Goal: Task Accomplishment & Management: Manage account settings

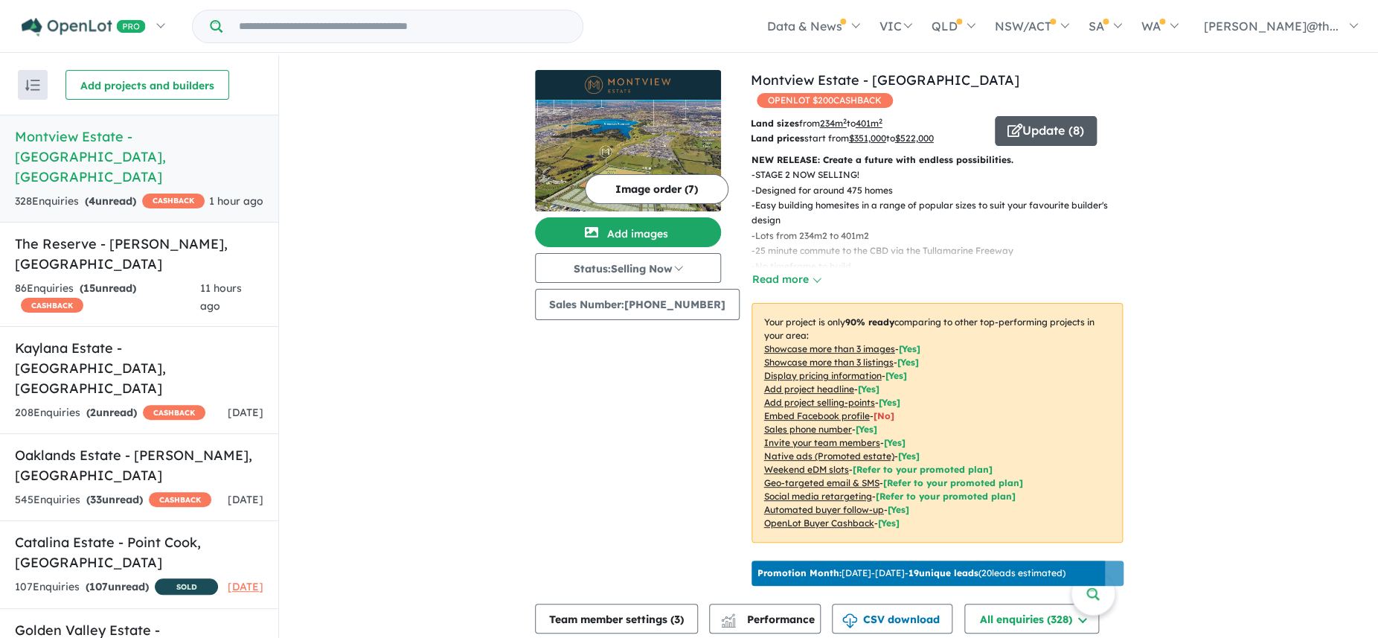
click at [1045, 116] on button "Update ( 8 )" at bounding box center [1046, 131] width 102 height 30
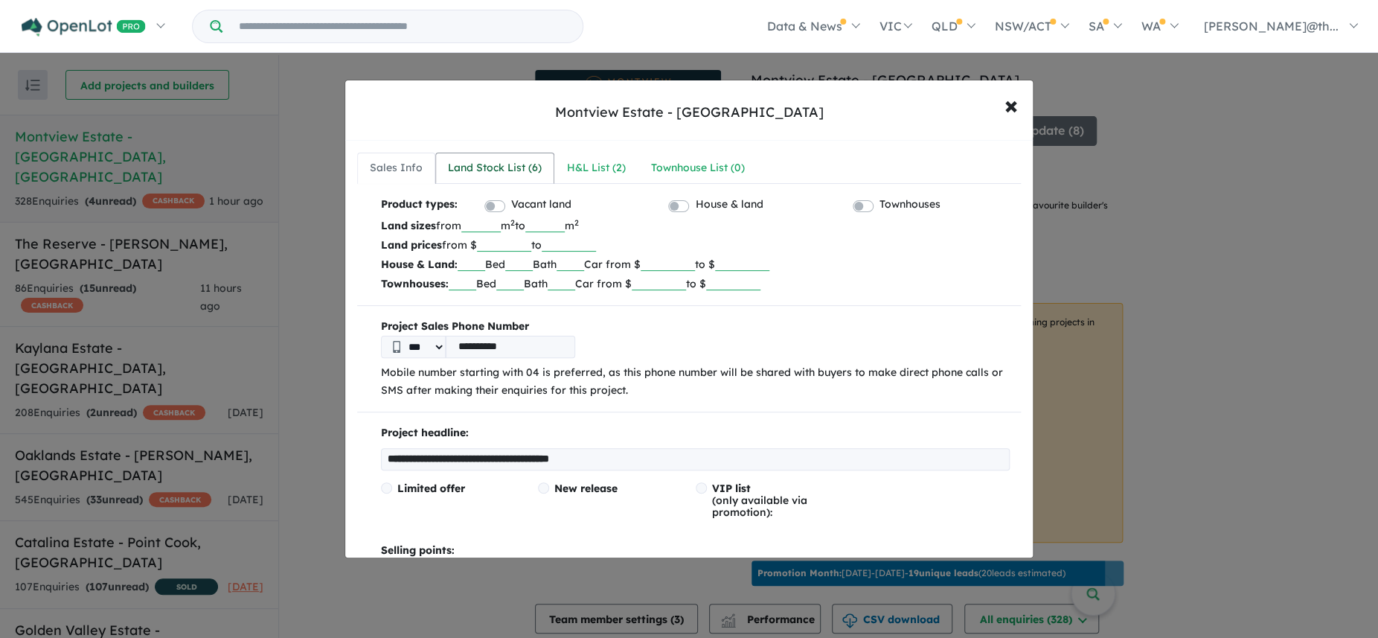
click at [535, 162] on div "Land Stock List ( 6 )" at bounding box center [495, 168] width 94 height 18
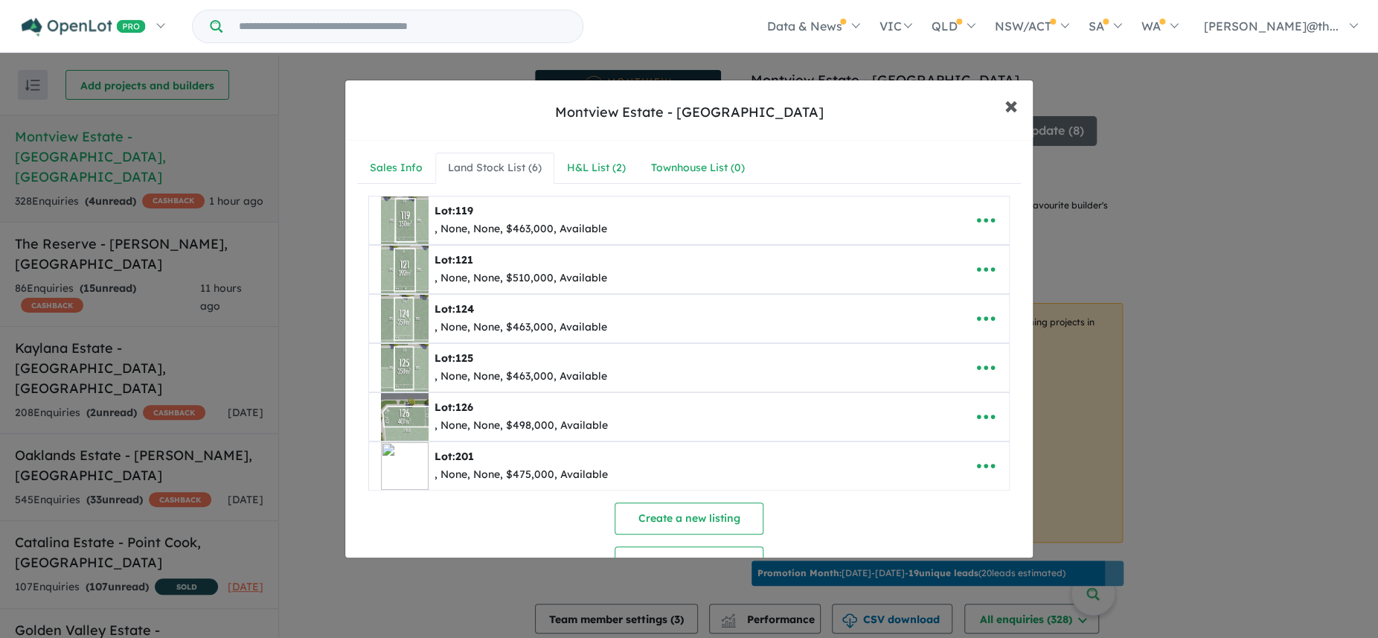
click at [1009, 111] on span "×" at bounding box center [1010, 105] width 13 height 32
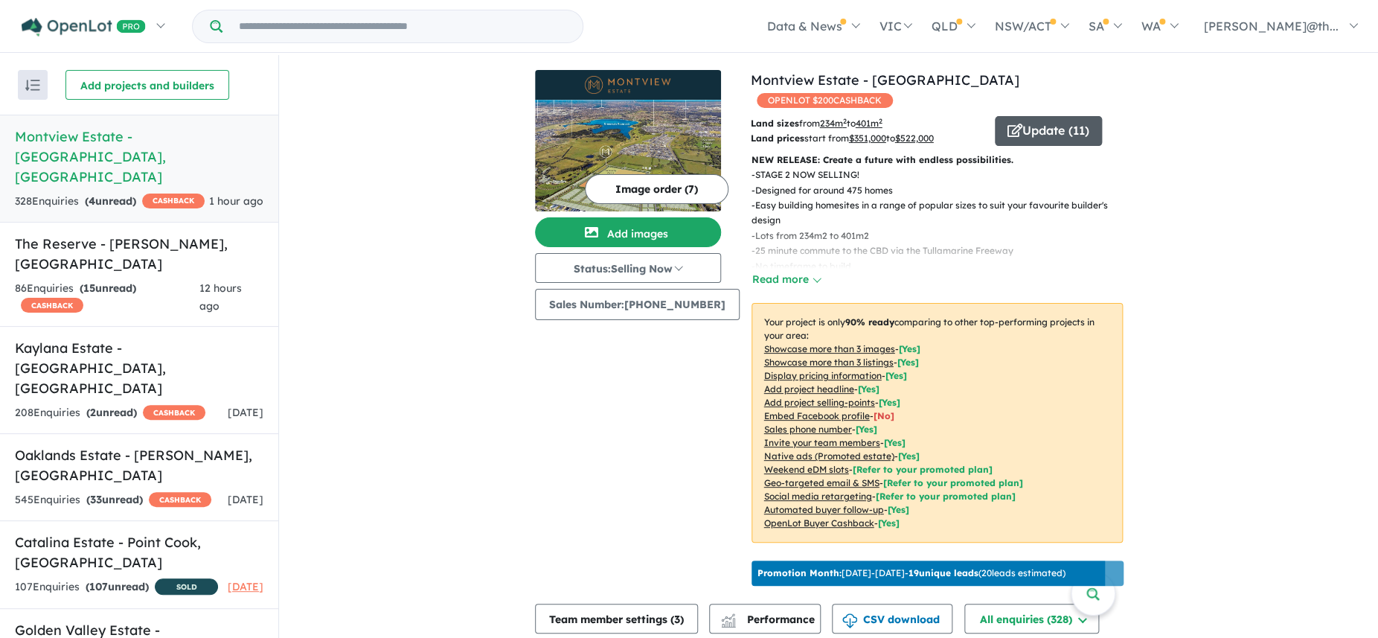
click at [1048, 116] on button "Update ( 11 )" at bounding box center [1048, 131] width 107 height 30
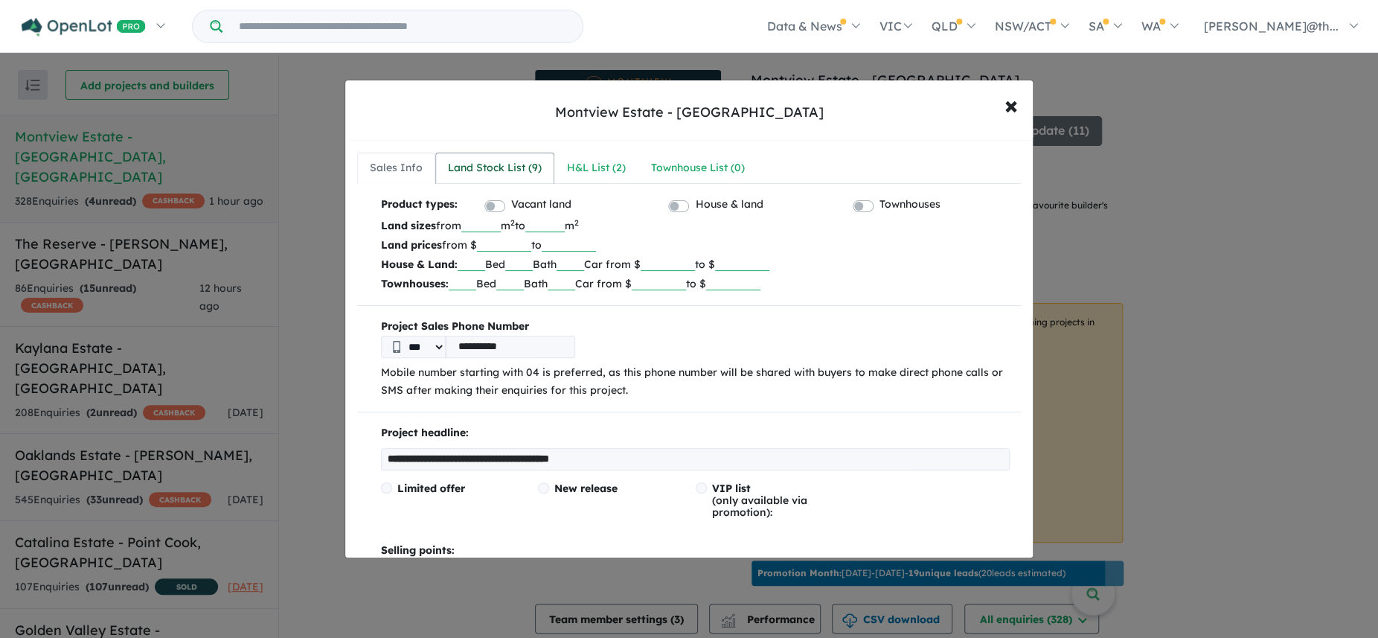
click at [484, 167] on div "Land Stock List ( 9 )" at bounding box center [495, 168] width 94 height 18
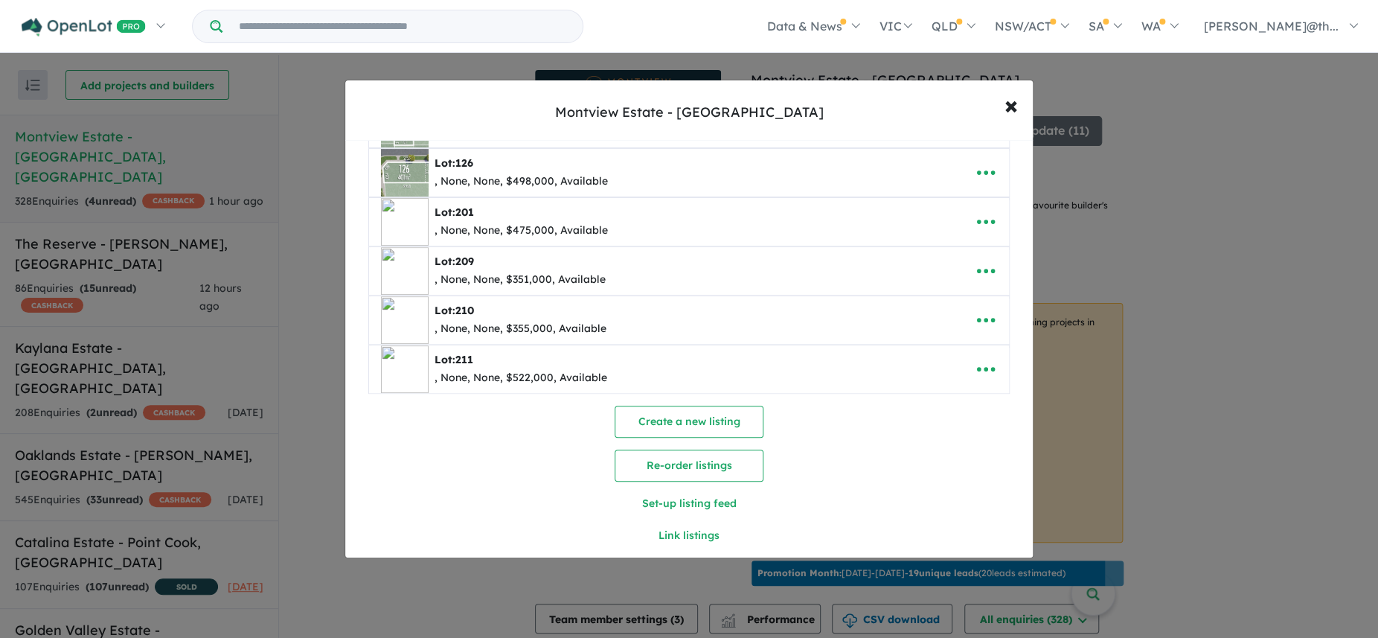
scroll to position [251, 0]
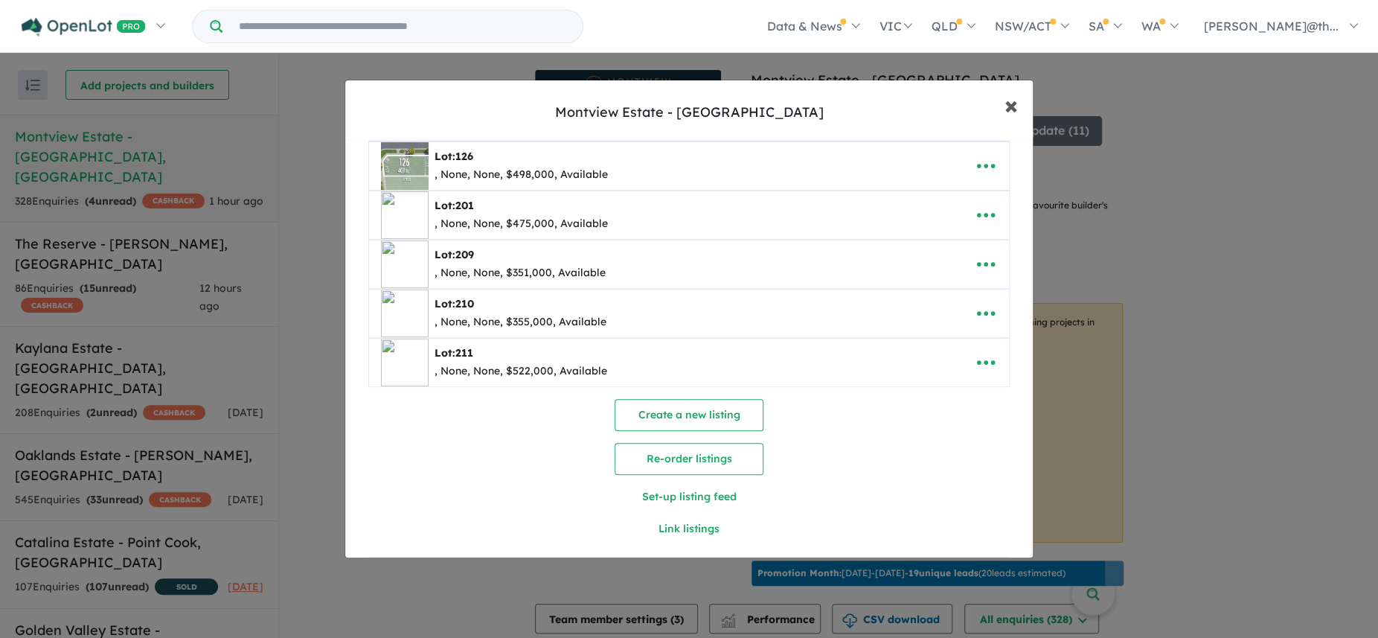
click at [1009, 108] on span "×" at bounding box center [1010, 105] width 13 height 32
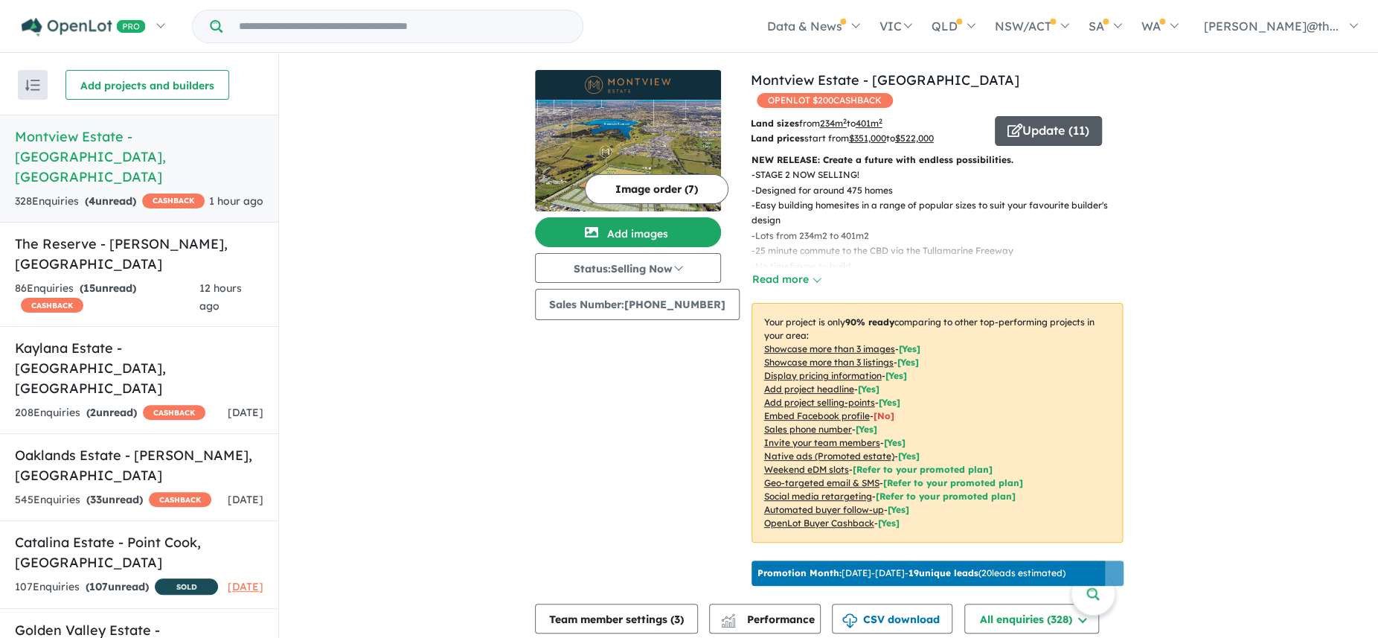
scroll to position [0, 0]
click at [603, 134] on img at bounding box center [628, 156] width 186 height 112
click at [655, 234] on button "Add images" at bounding box center [628, 232] width 186 height 30
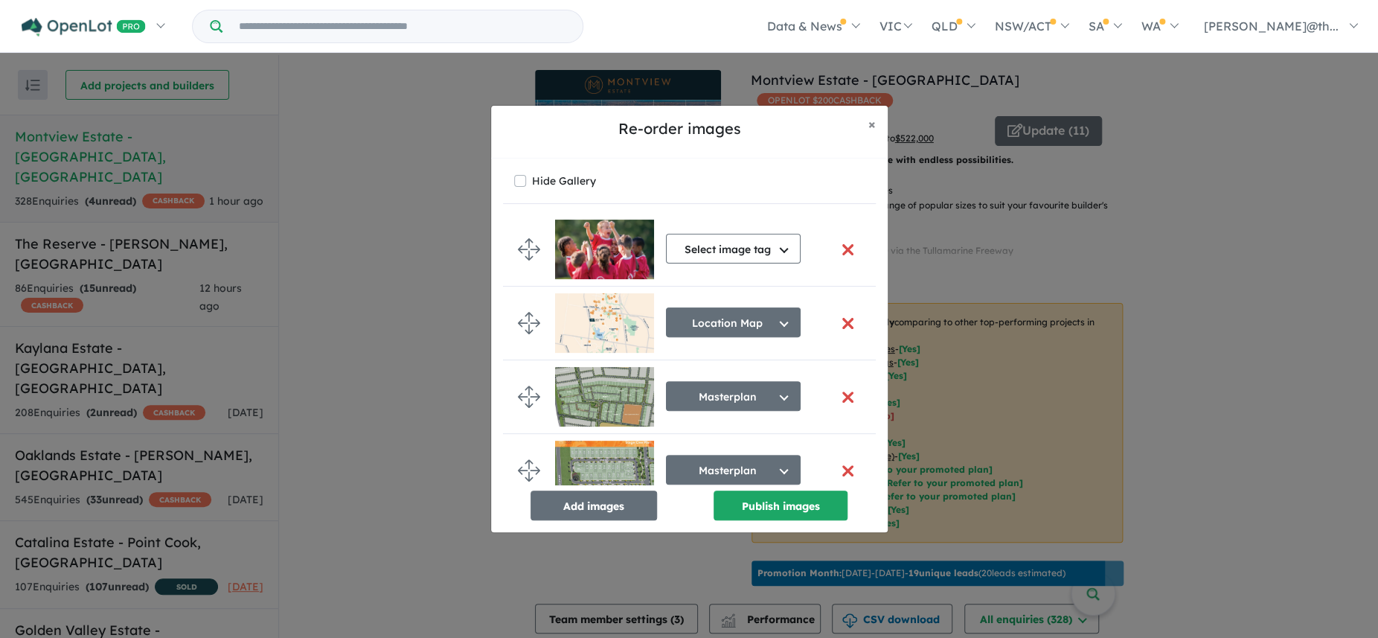
scroll to position [247, 0]
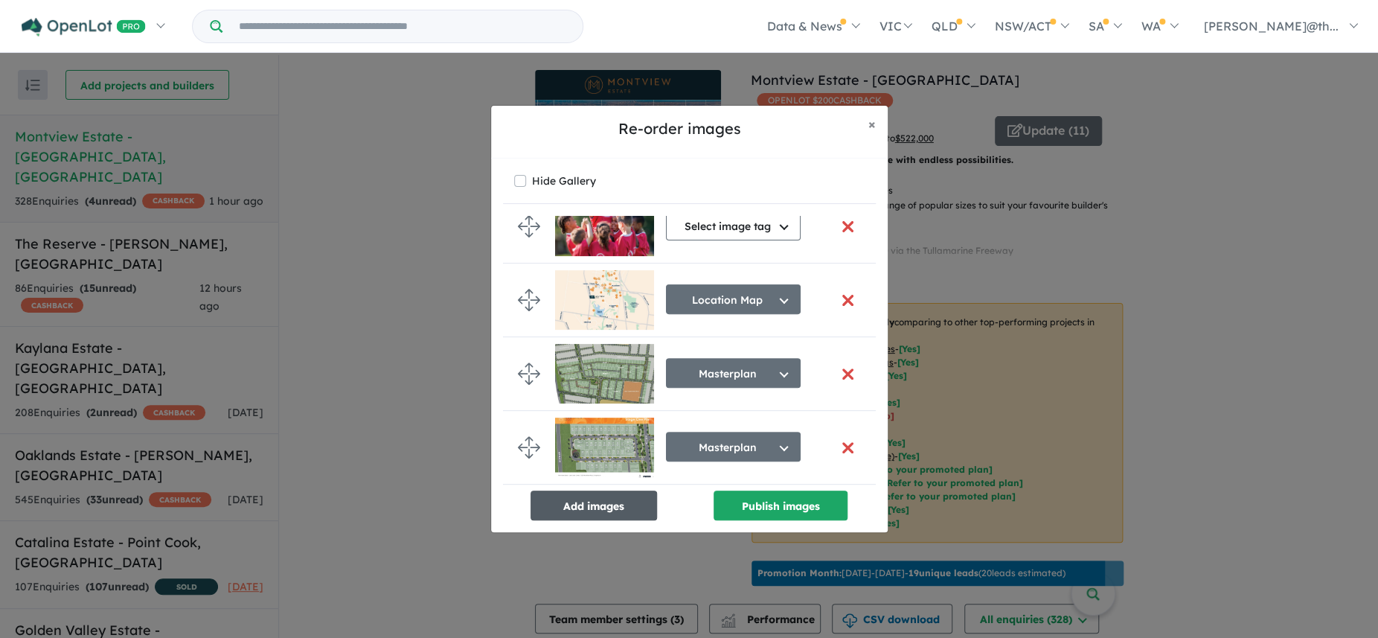
click at [612, 513] on button "Add images" at bounding box center [593, 505] width 126 height 30
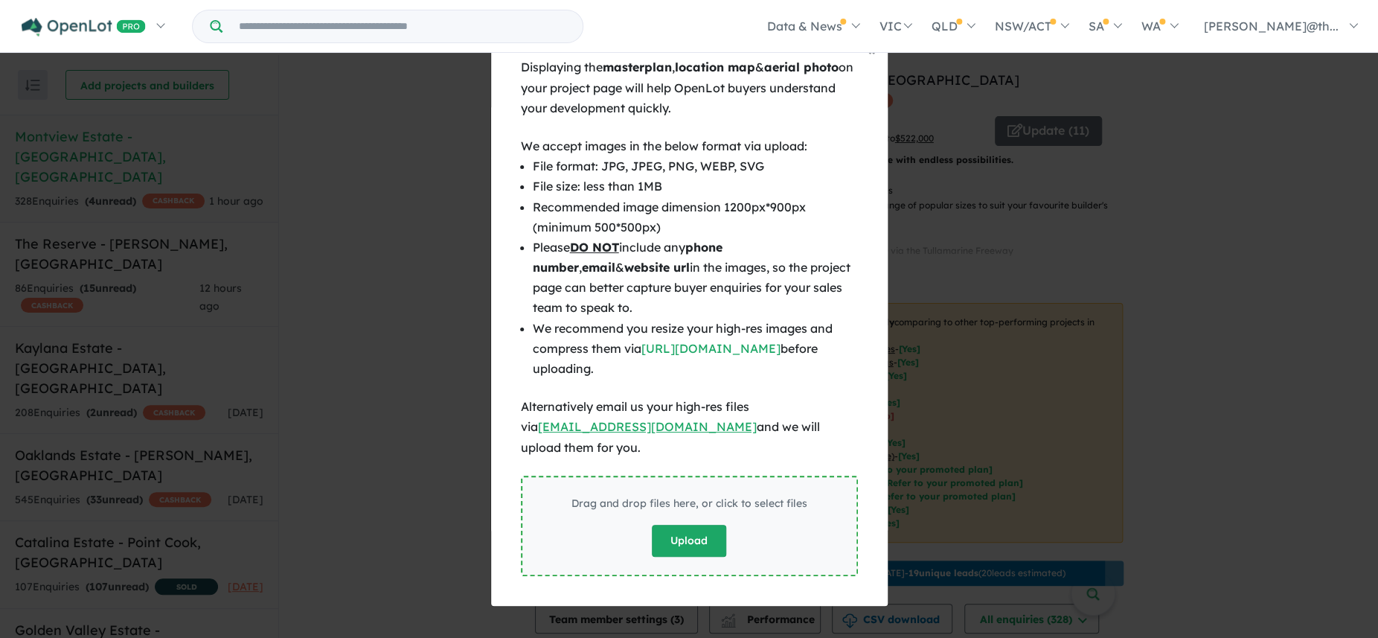
click at [694, 526] on button "Upload" at bounding box center [689, 541] width 74 height 32
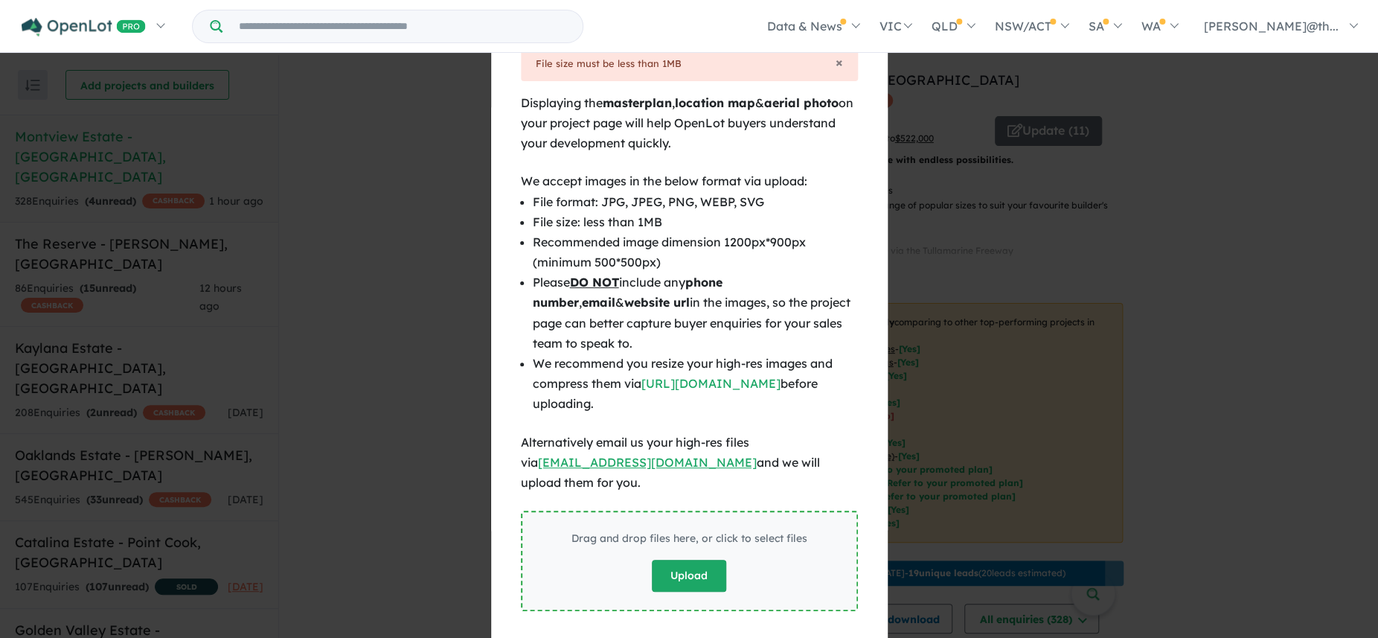
click at [702, 559] on button "Upload" at bounding box center [689, 575] width 74 height 32
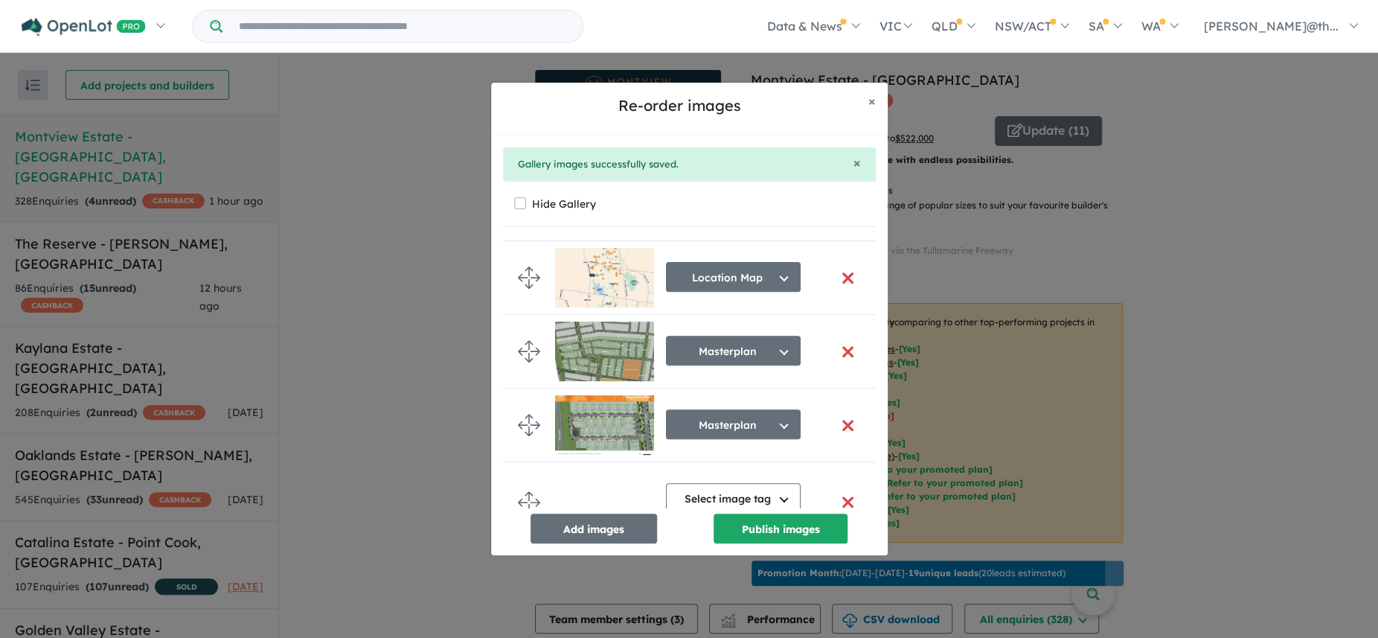
scroll to position [338, 0]
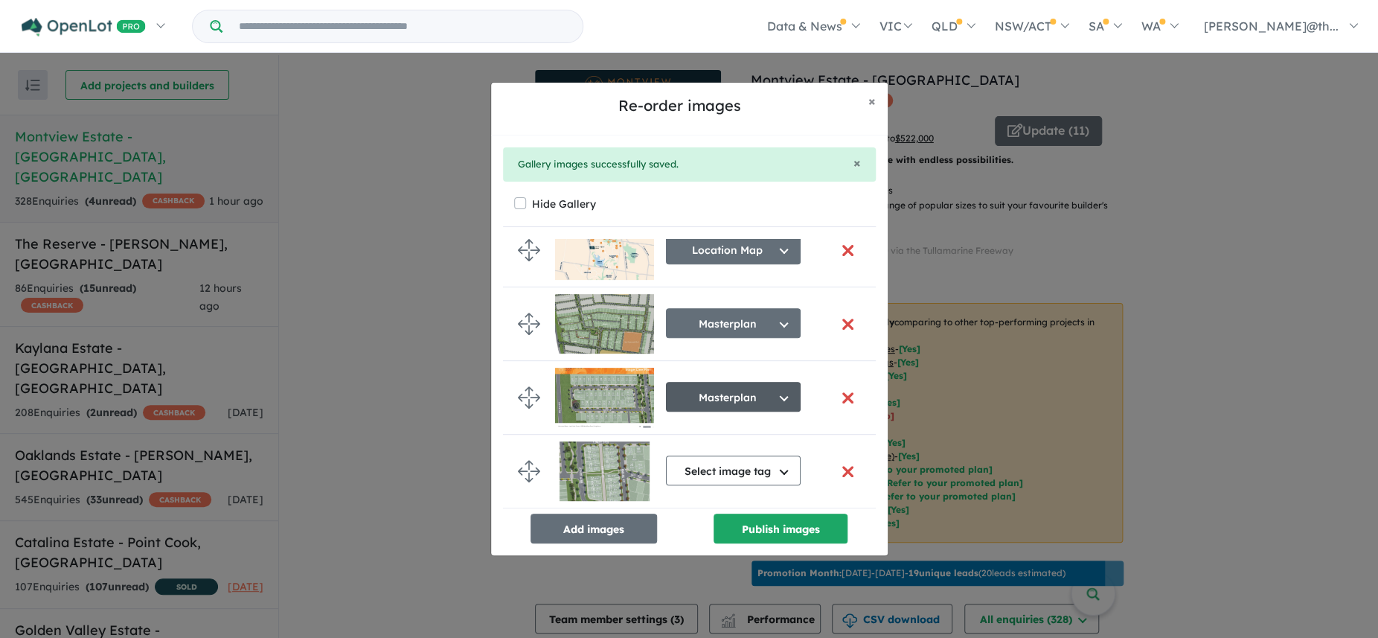
click at [743, 394] on button "Masterplan" at bounding box center [733, 397] width 135 height 30
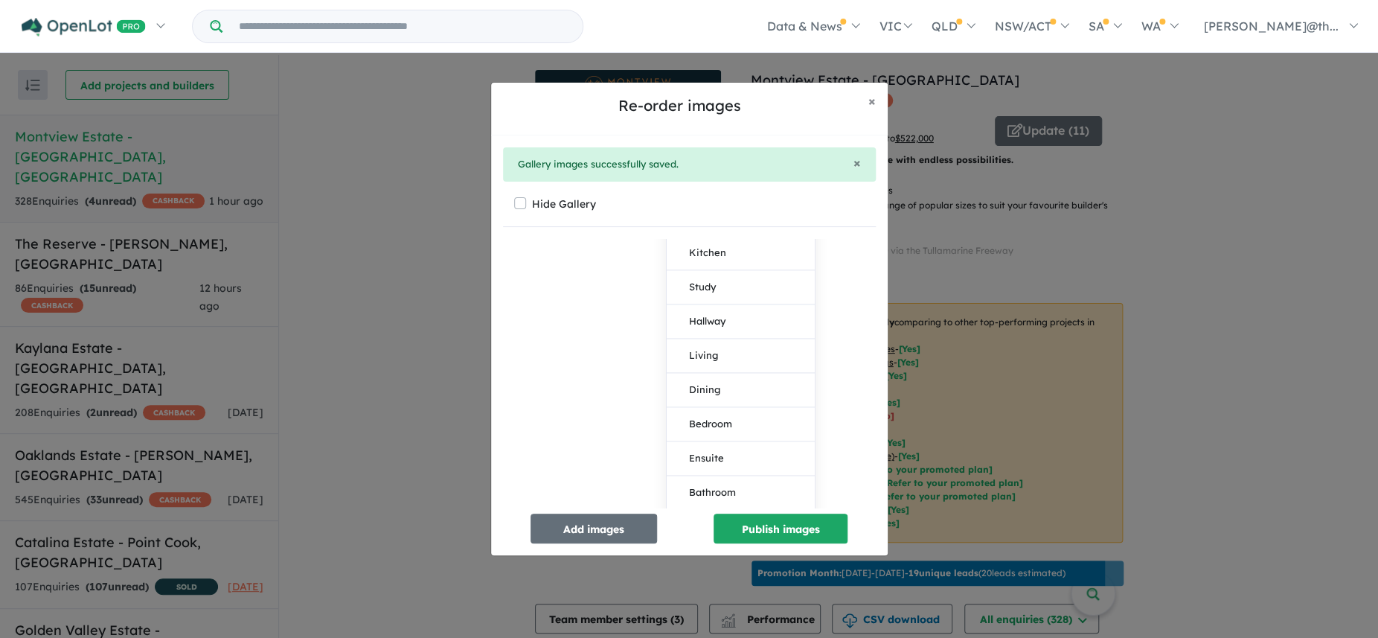
click at [833, 384] on div "Aerial Select image tag Aerial Location Map Masterplan Lifestyle Amenities Park…" at bounding box center [689, 373] width 373 height 269
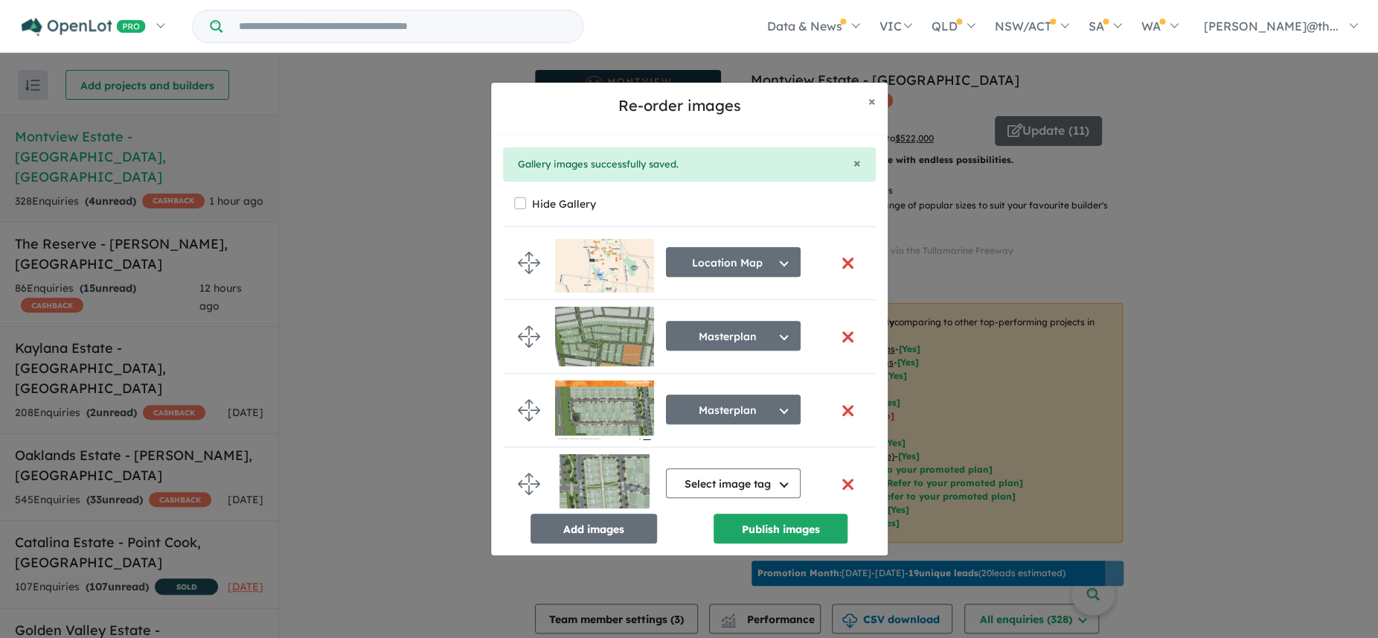
scroll to position [324, 0]
click at [748, 479] on button "Select image tag" at bounding box center [733, 484] width 135 height 30
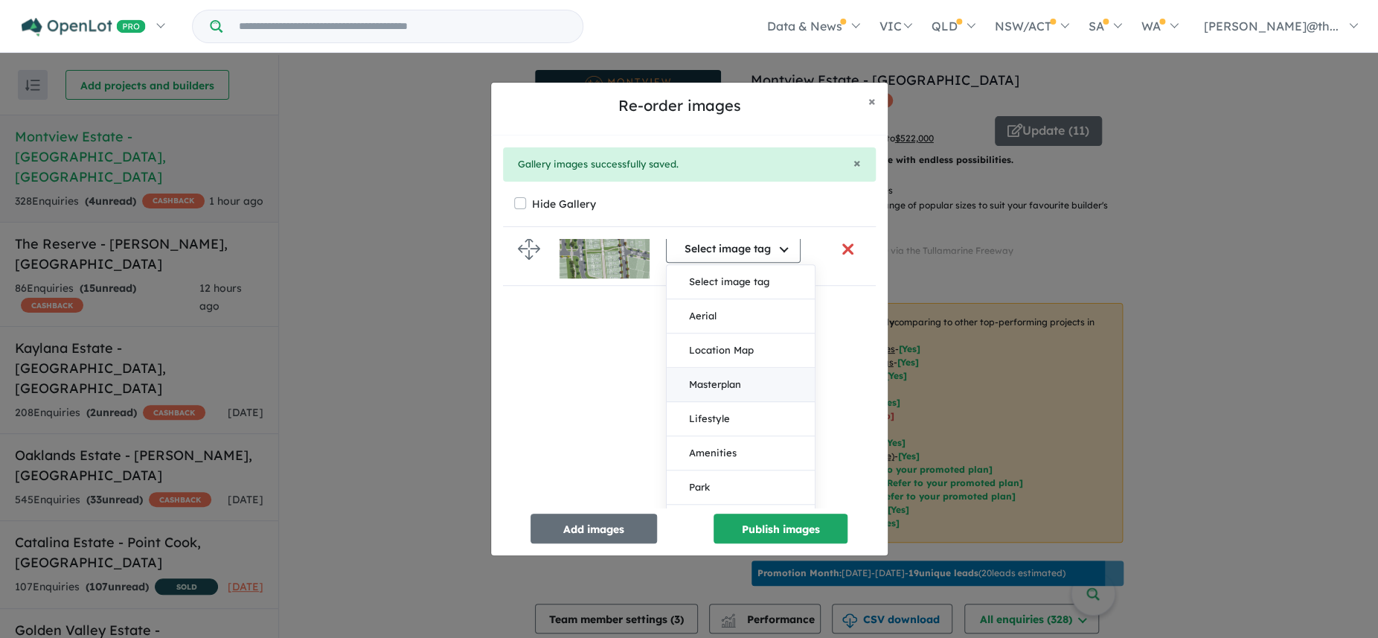
click at [734, 388] on button "Masterplan" at bounding box center [741, 385] width 148 height 34
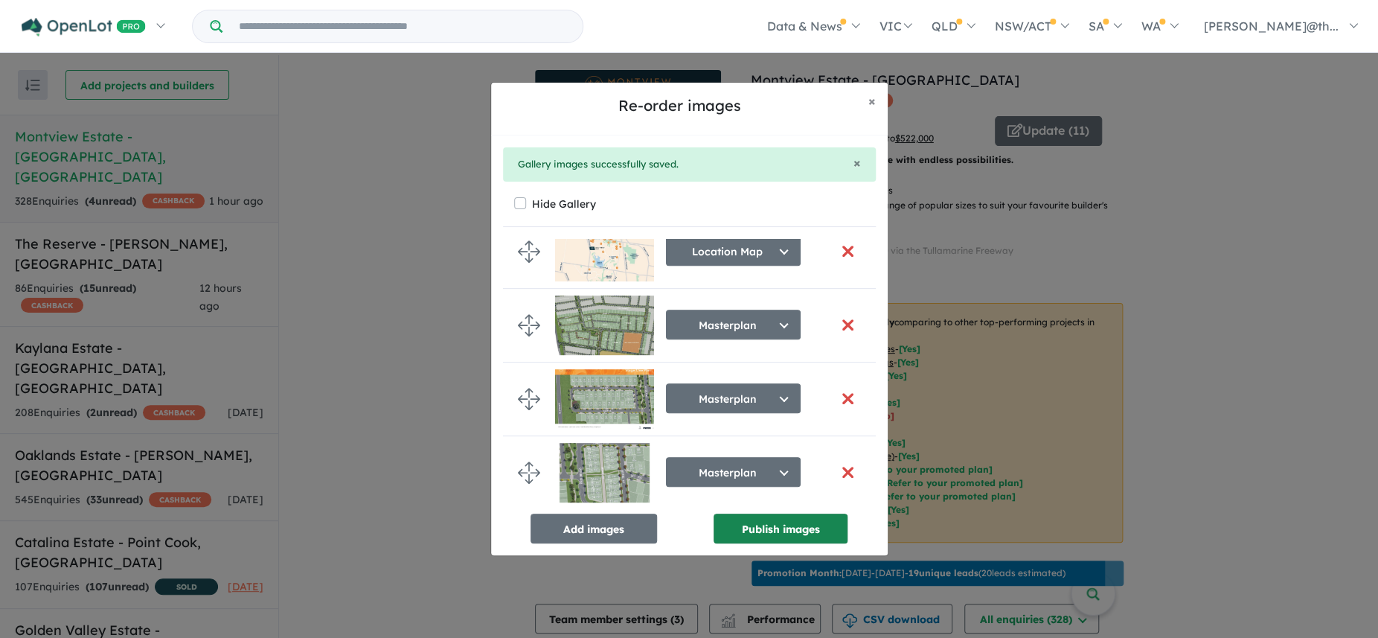
click at [804, 524] on button "Publish images" at bounding box center [780, 528] width 134 height 30
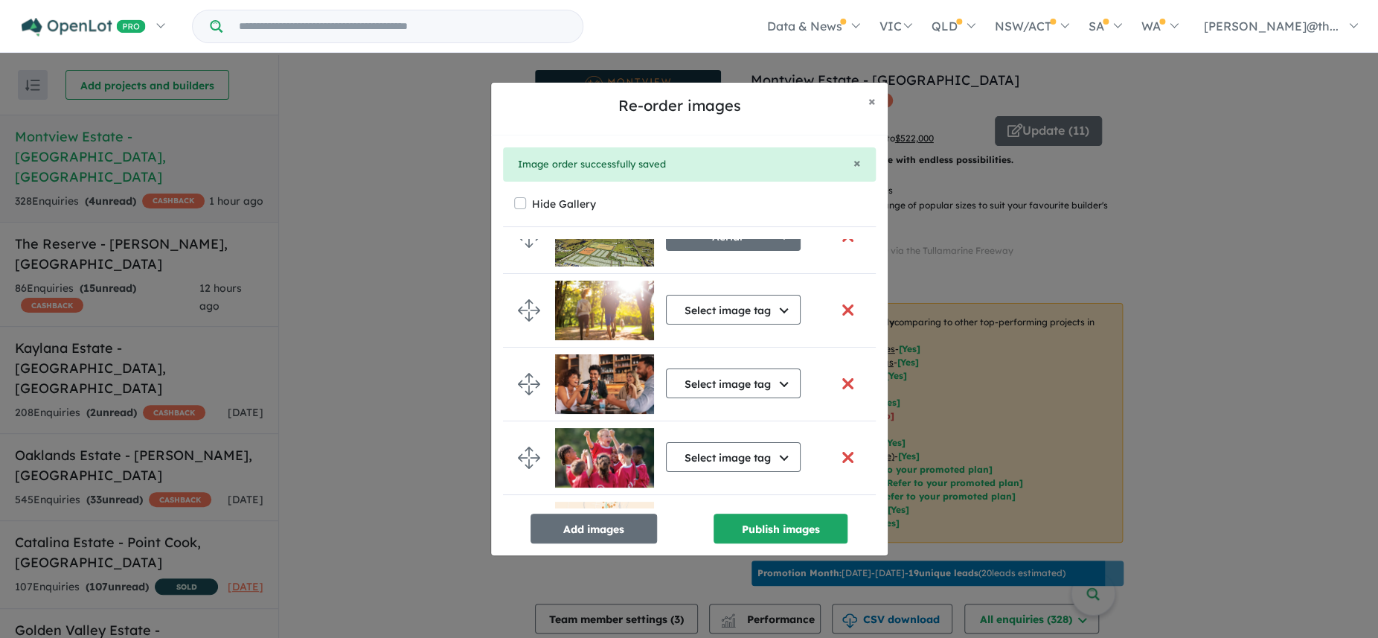
scroll to position [0, 0]
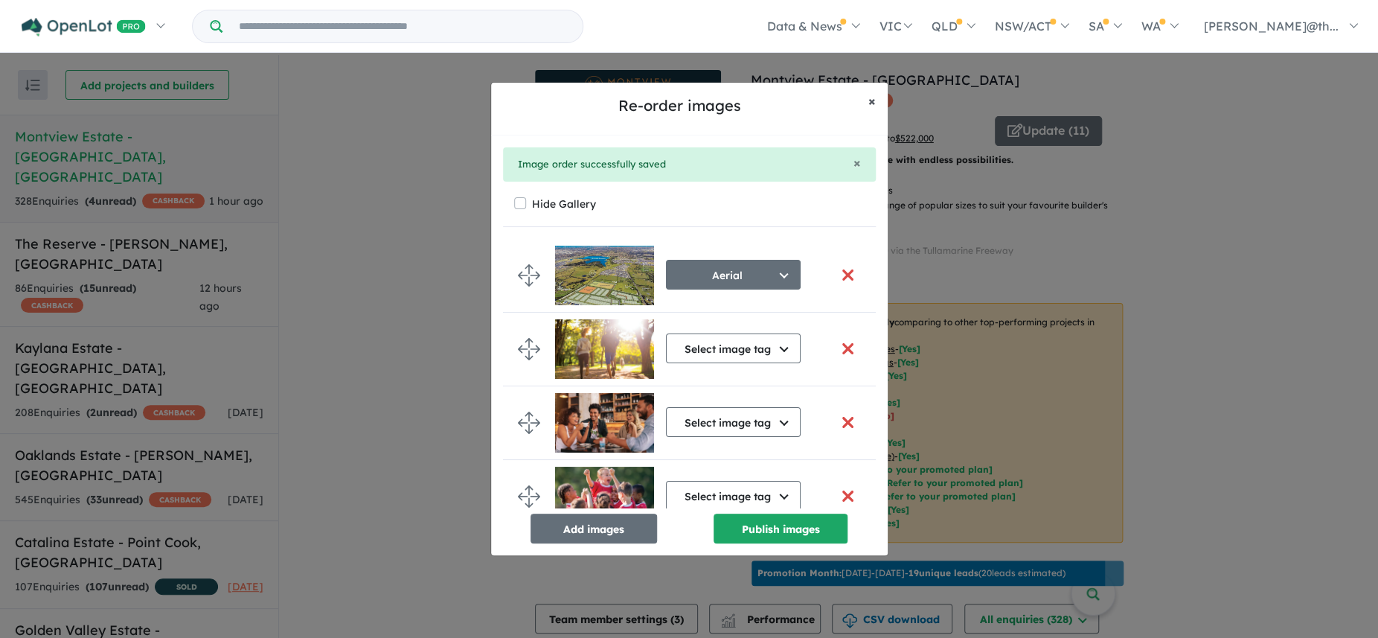
click at [868, 103] on span "×" at bounding box center [871, 100] width 7 height 17
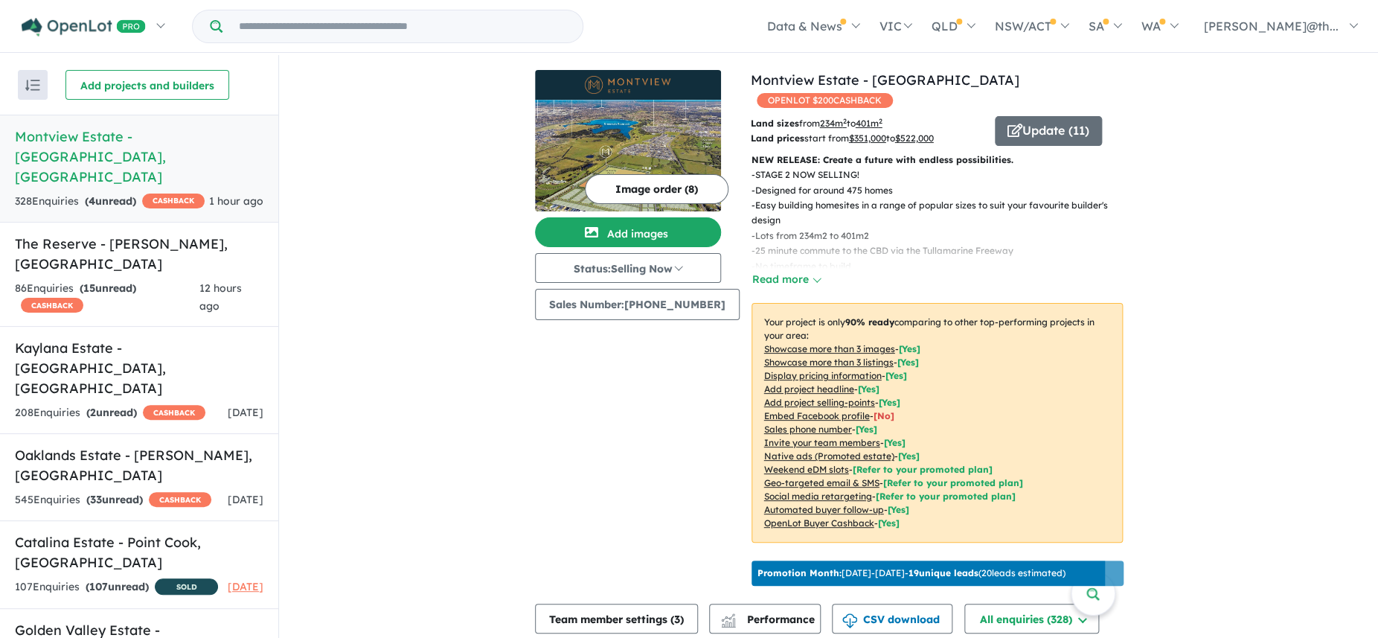
click at [707, 120] on img at bounding box center [628, 156] width 186 height 112
click at [1033, 116] on button "Update ( 11 )" at bounding box center [1048, 131] width 107 height 30
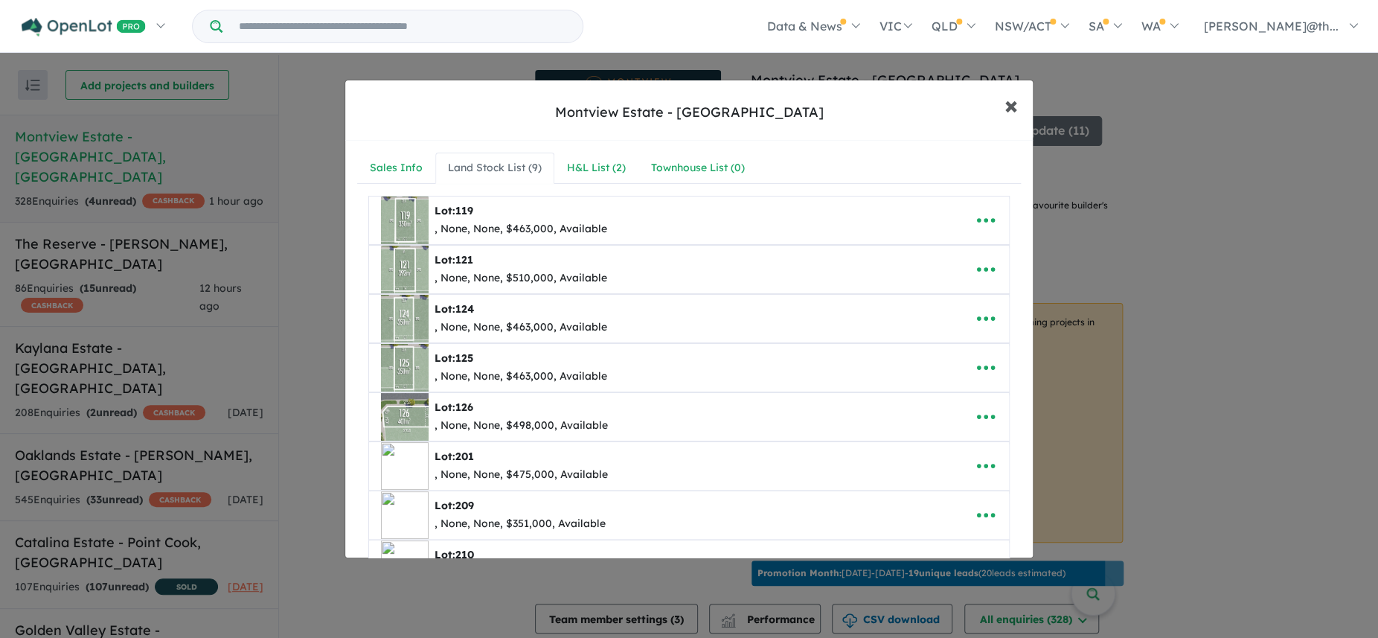
click at [1007, 103] on span "×" at bounding box center [1010, 105] width 13 height 32
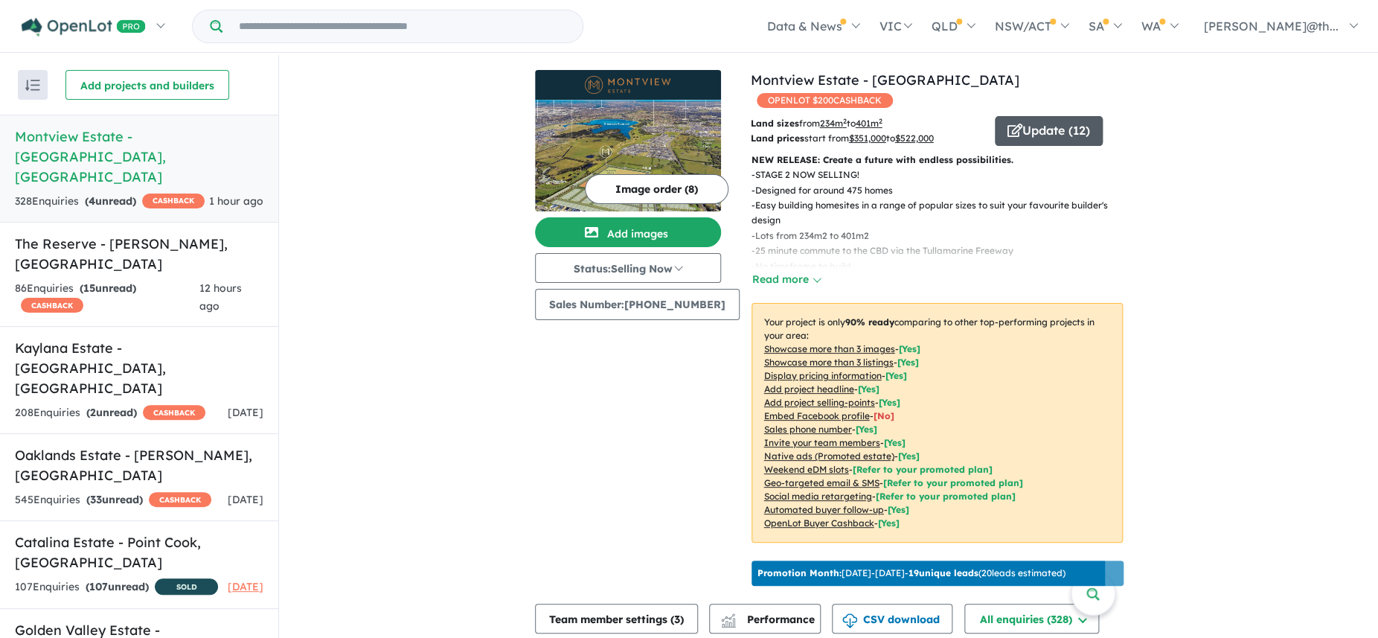
click at [1050, 116] on button "Update ( 12 )" at bounding box center [1049, 131] width 108 height 30
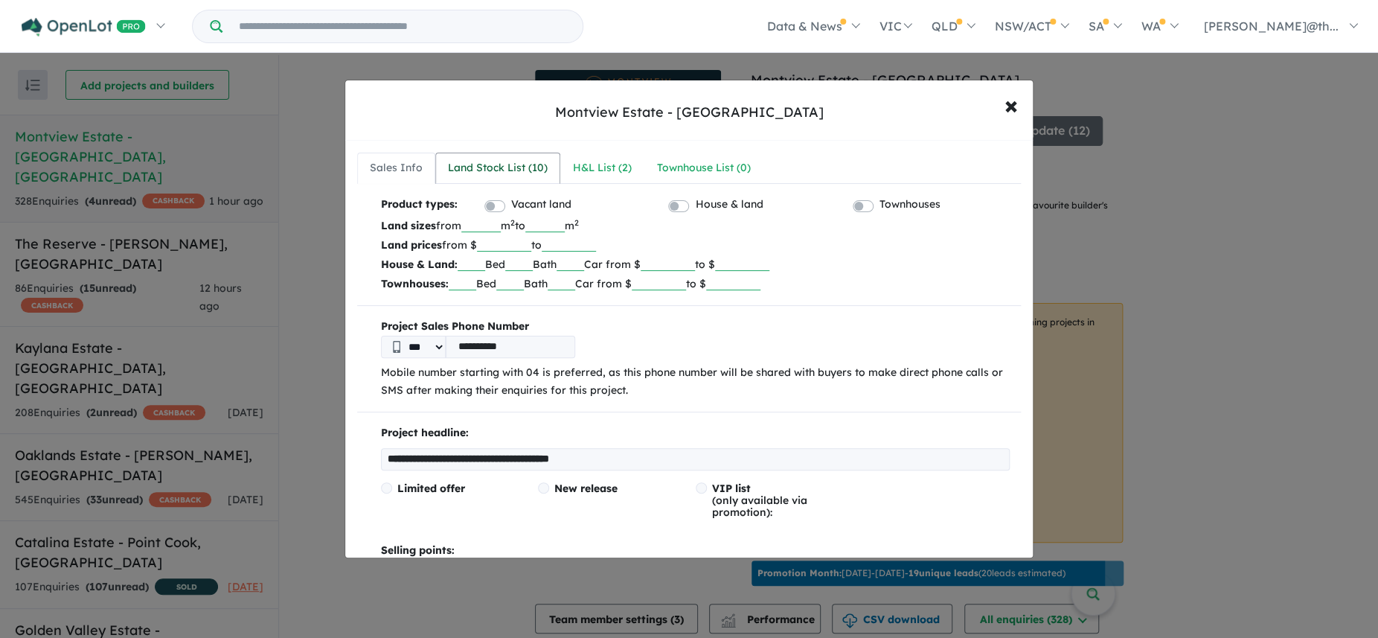
click at [515, 175] on div "Land Stock List ( 10 )" at bounding box center [498, 168] width 100 height 18
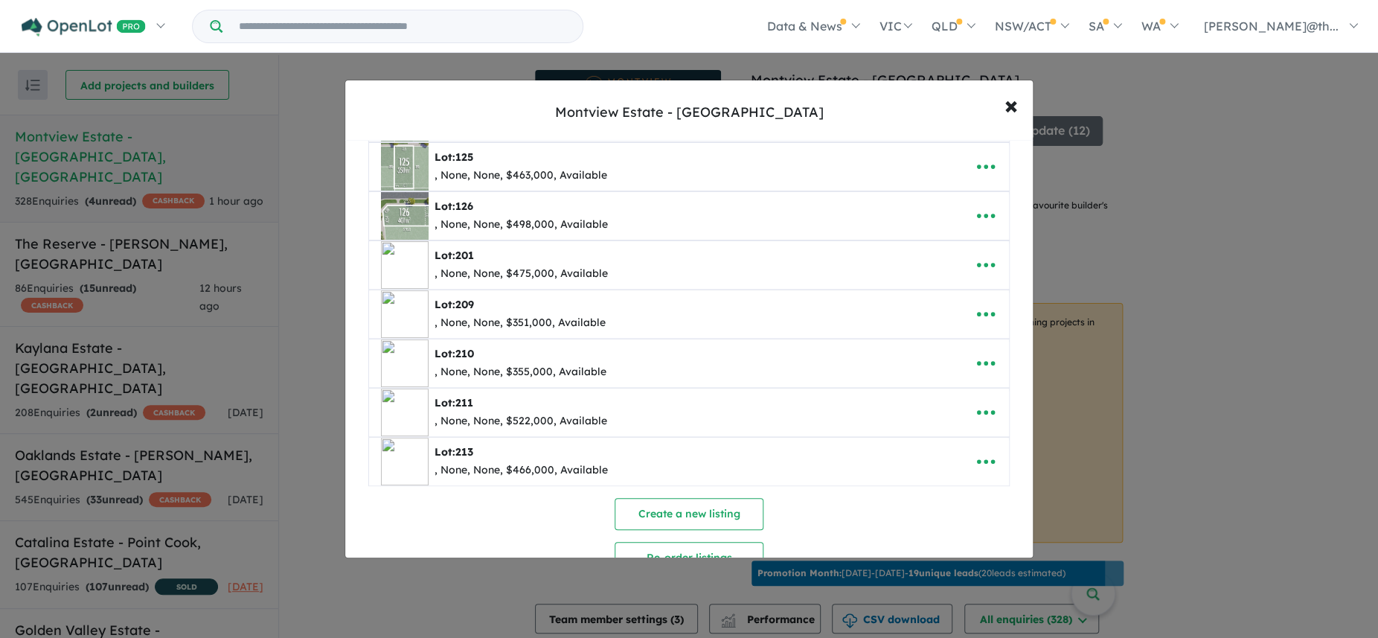
scroll to position [211, 0]
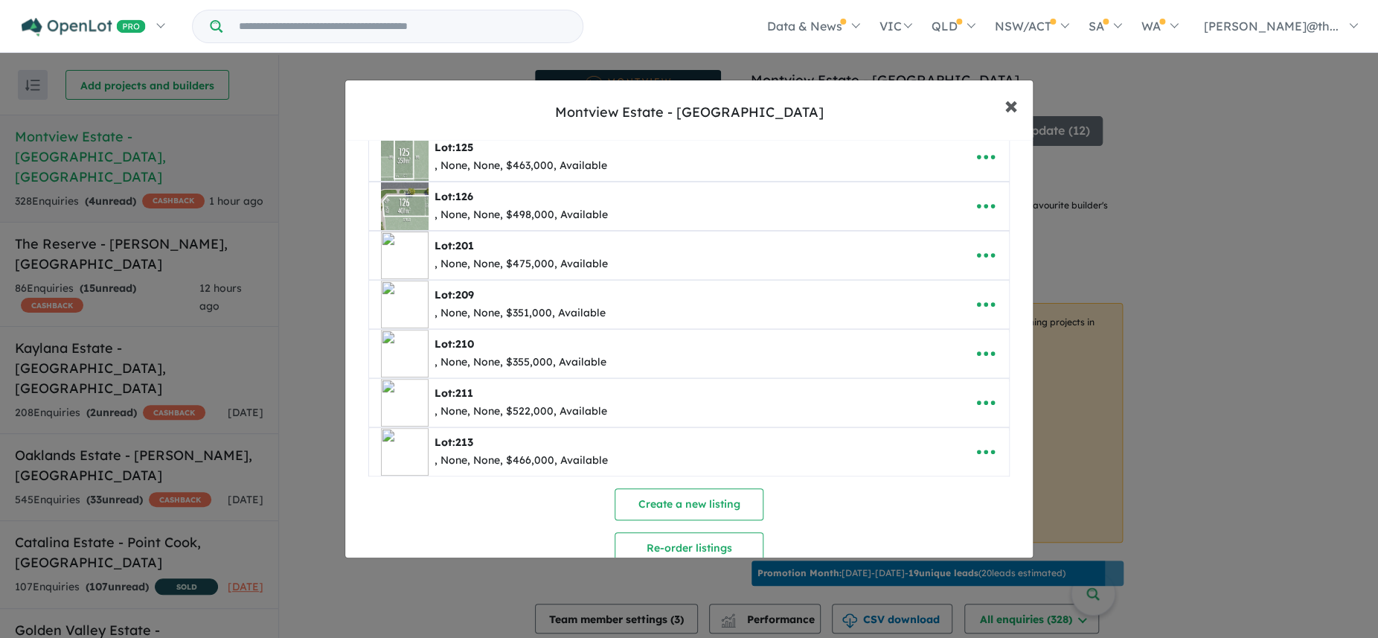
click at [1019, 109] on button "× Close" at bounding box center [1010, 105] width 43 height 40
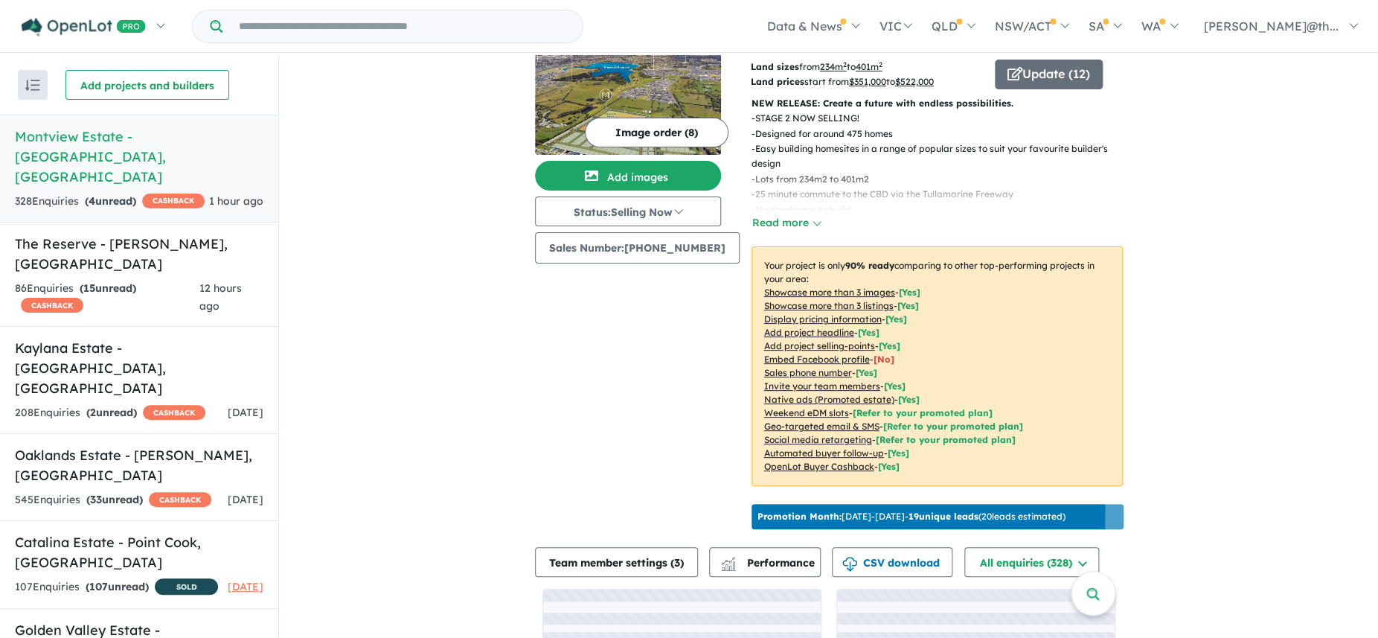
scroll to position [0, 0]
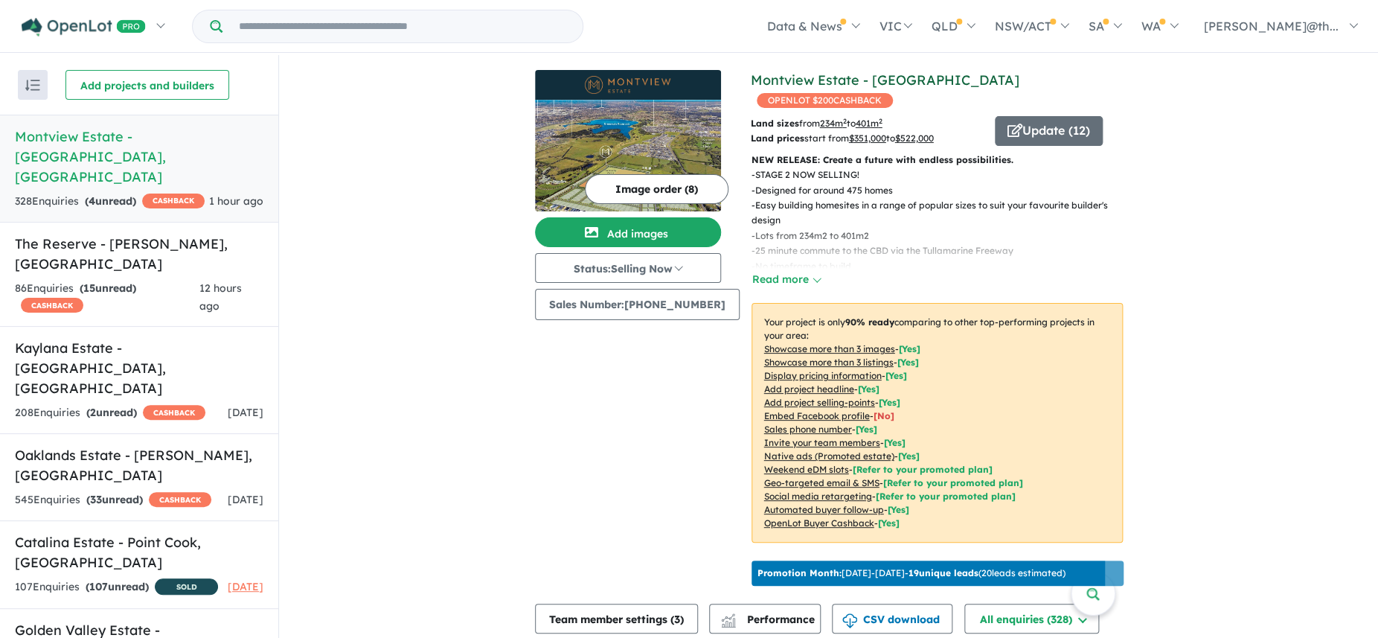
click at [901, 74] on link "Montview Estate - [GEOGRAPHIC_DATA]" at bounding box center [885, 79] width 269 height 17
click at [1011, 124] on icon "button" at bounding box center [1014, 130] width 15 height 13
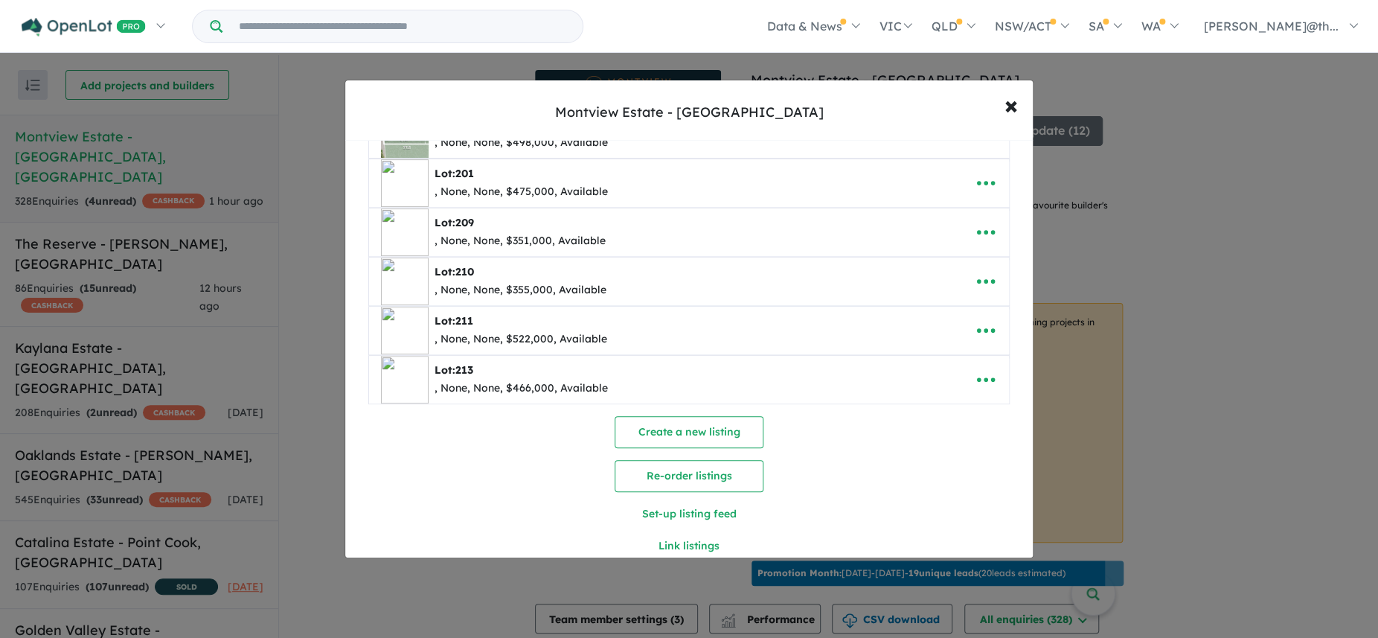
scroll to position [327, 0]
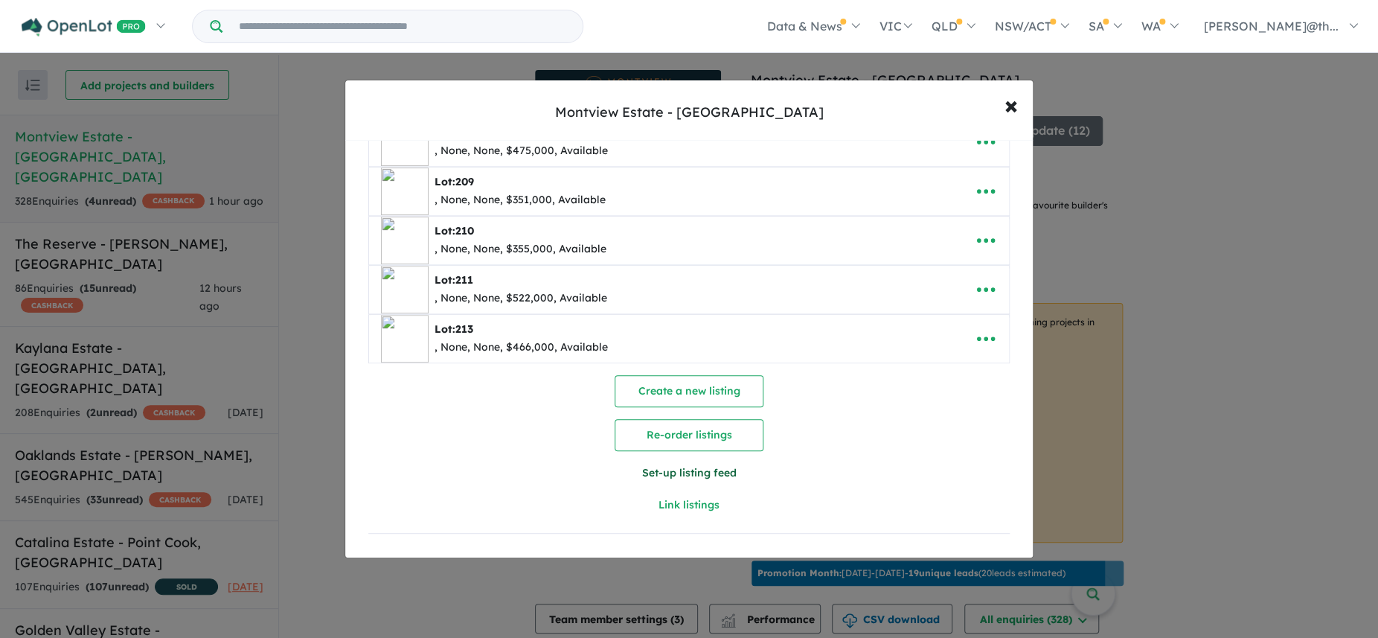
click at [667, 478] on button "Set-up listing feed" at bounding box center [689, 473] width 321 height 32
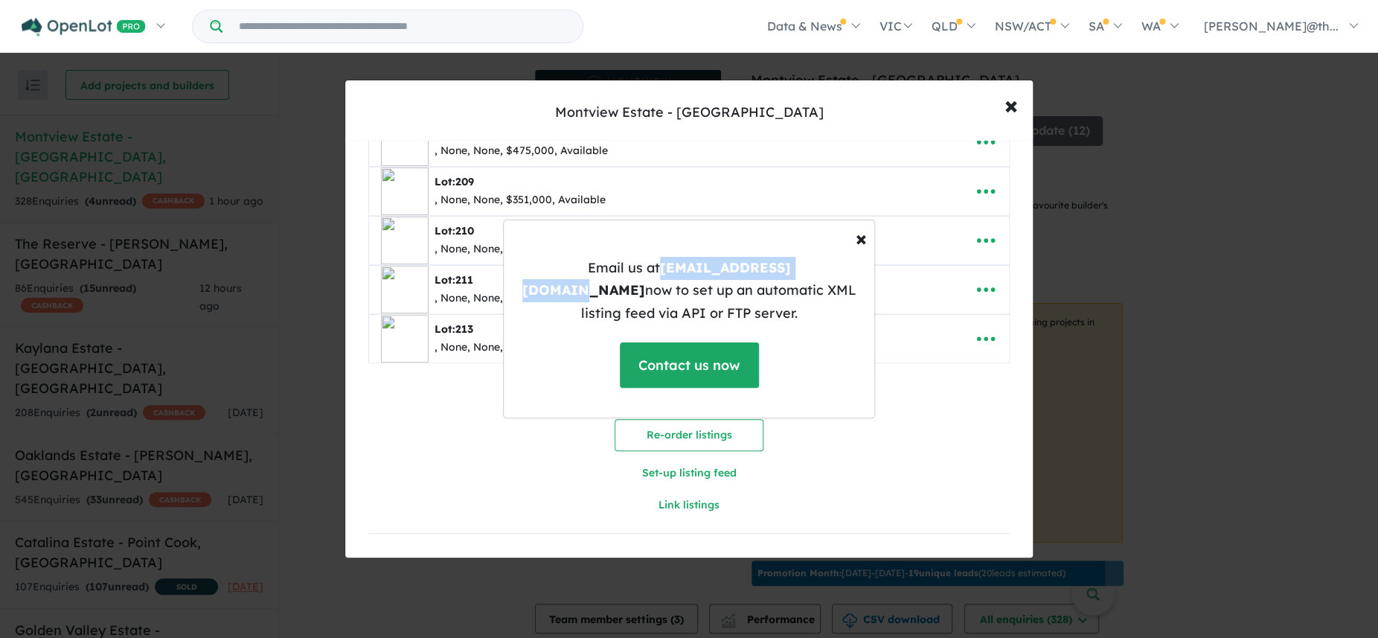
drag, startPoint x: 599, startPoint y: 280, endPoint x: 763, endPoint y: 284, distance: 163.7
click at [763, 284] on b "support@openlot.com.au" at bounding box center [656, 279] width 269 height 40
copy b "support@openlot.com.au"
click at [857, 249] on span "×" at bounding box center [861, 238] width 11 height 26
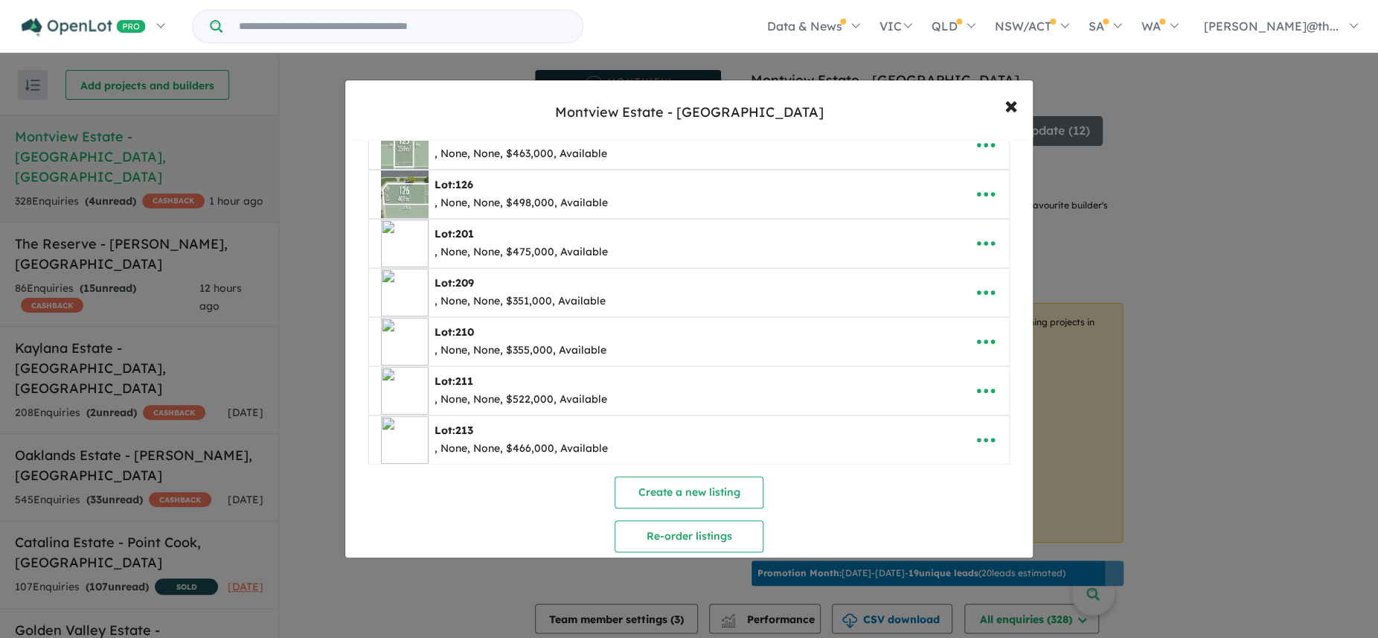
scroll to position [199, 0]
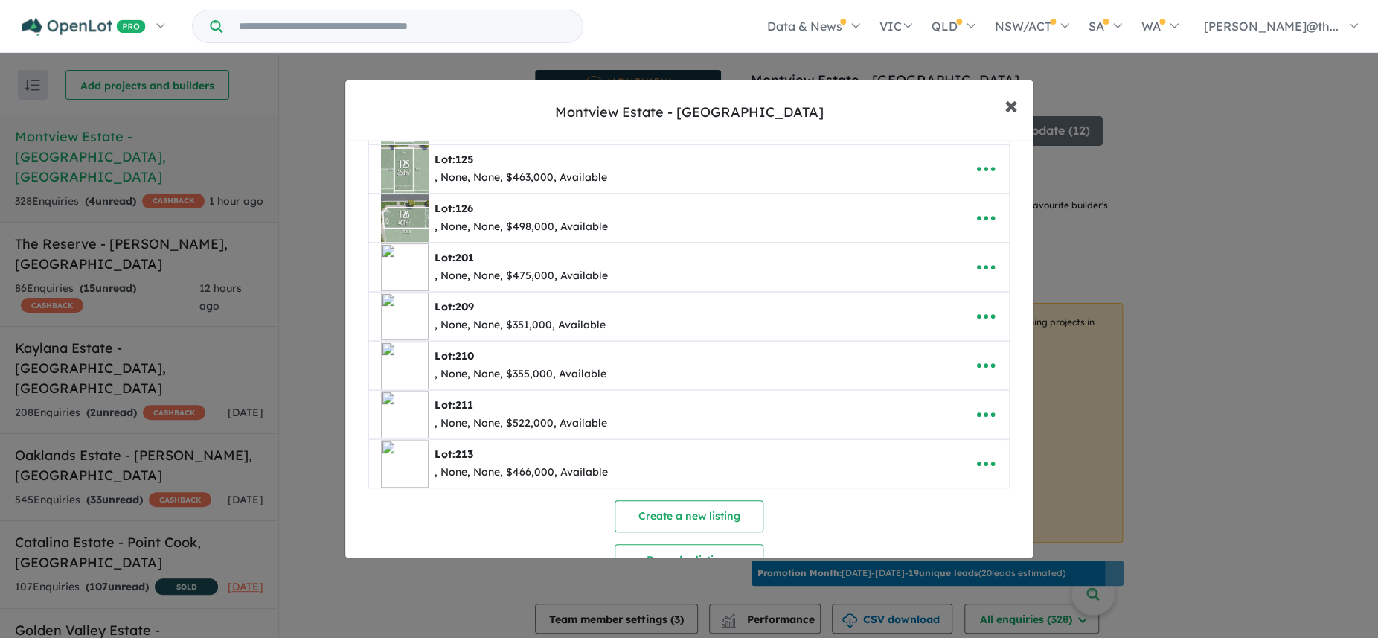
click at [1018, 109] on span "×" at bounding box center [1010, 105] width 13 height 32
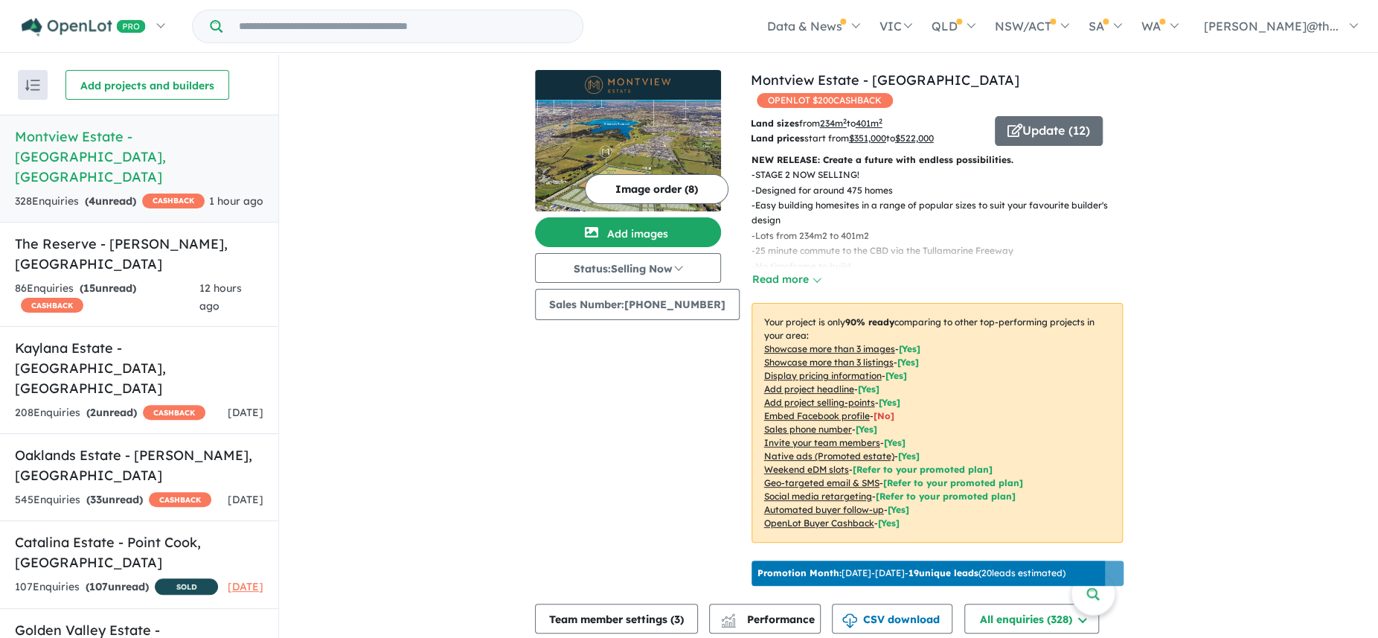
scroll to position [0, 0]
click at [1025, 116] on button "Update ( 13 )" at bounding box center [1049, 131] width 108 height 30
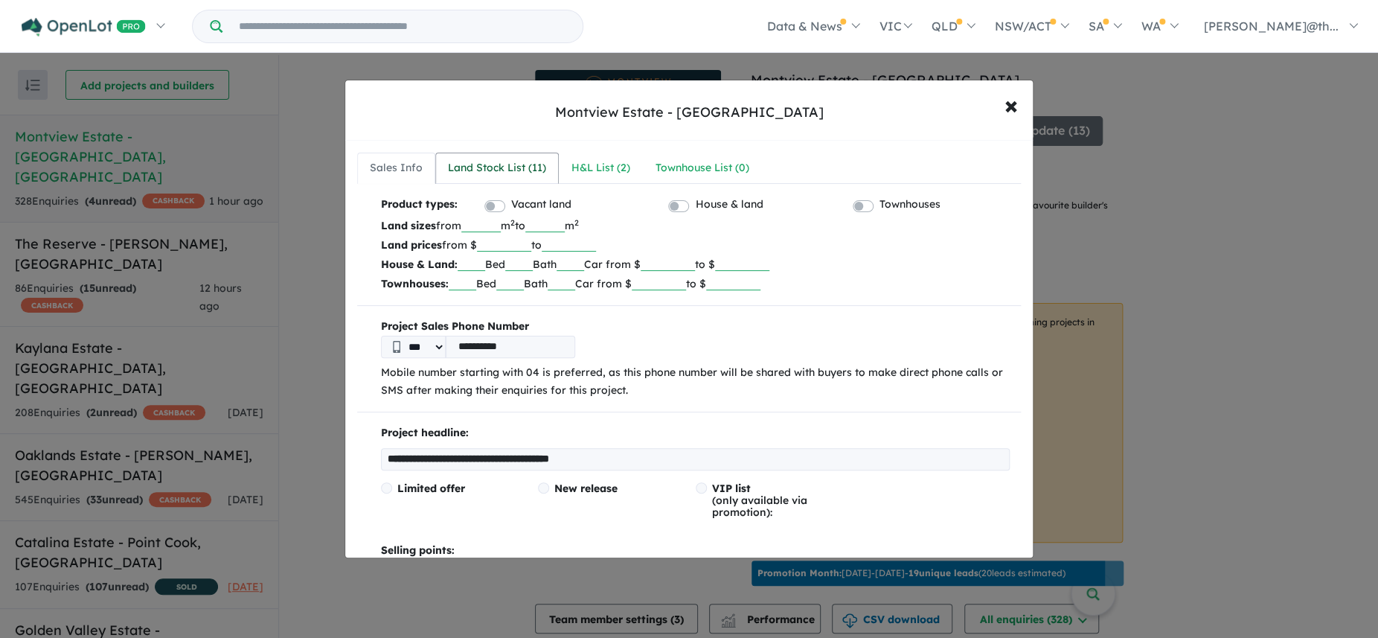
click at [504, 168] on div "Land Stock List ( 11 )" at bounding box center [497, 168] width 98 height 18
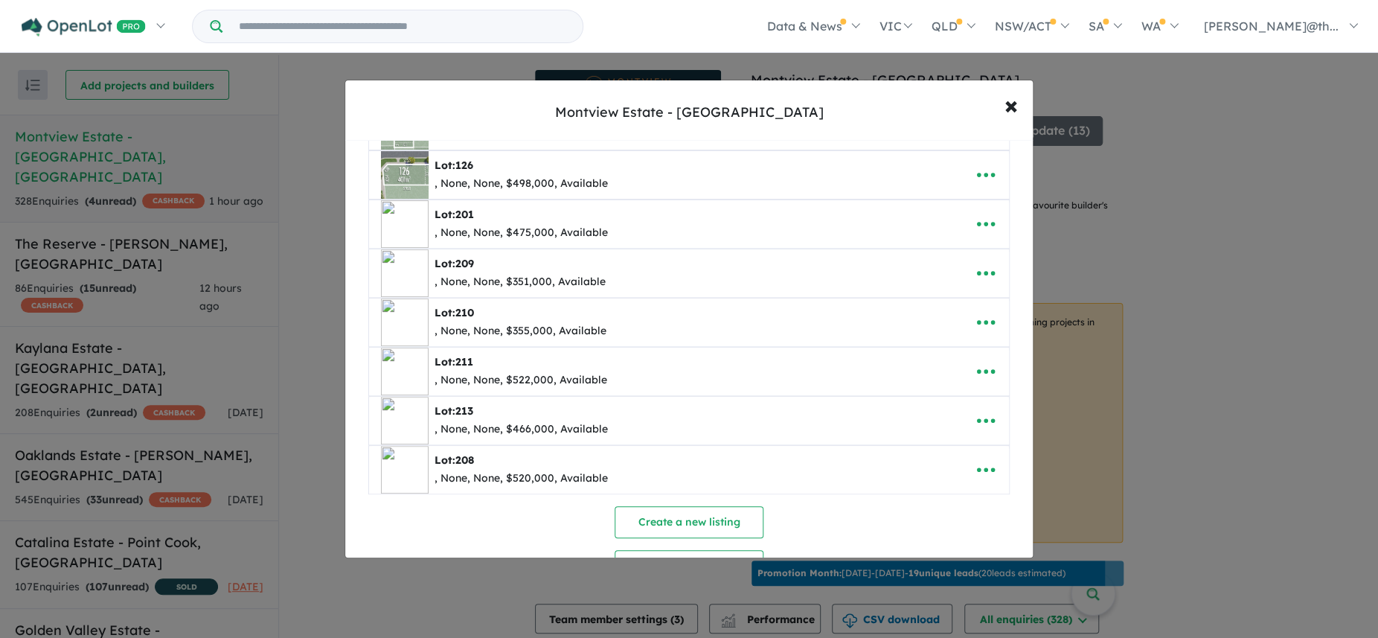
scroll to position [250, 0]
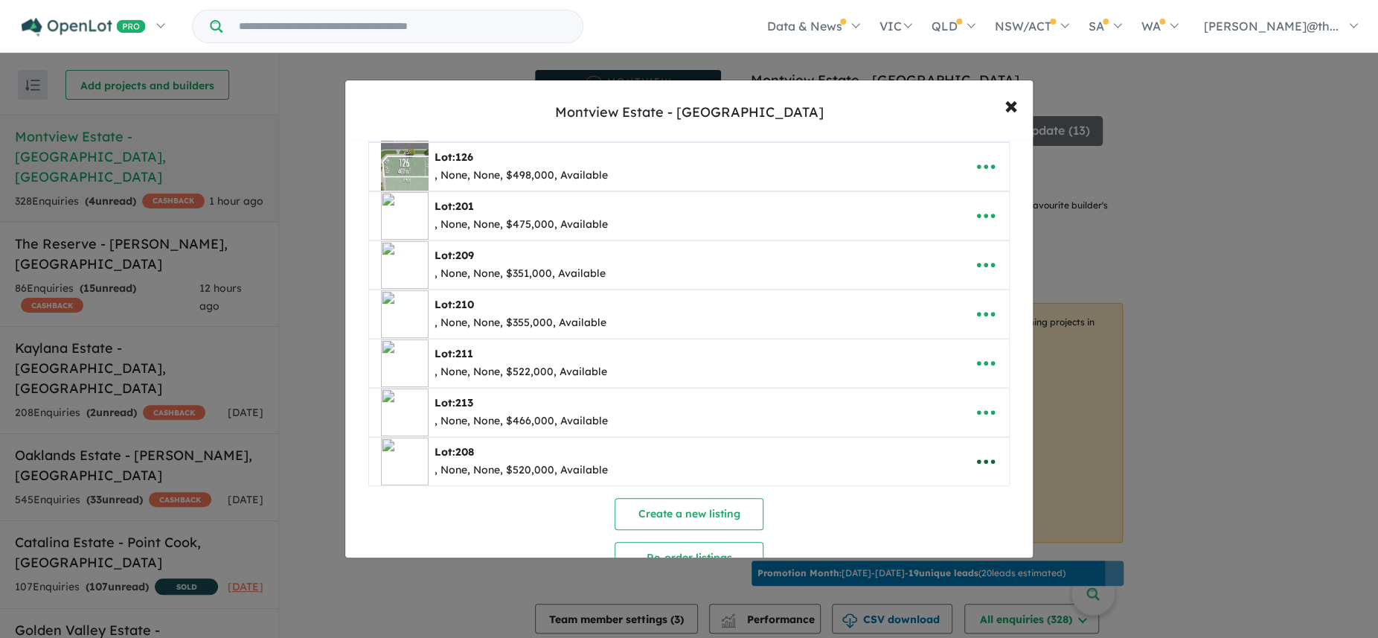
click at [991, 465] on icon "button" at bounding box center [986, 461] width 22 height 22
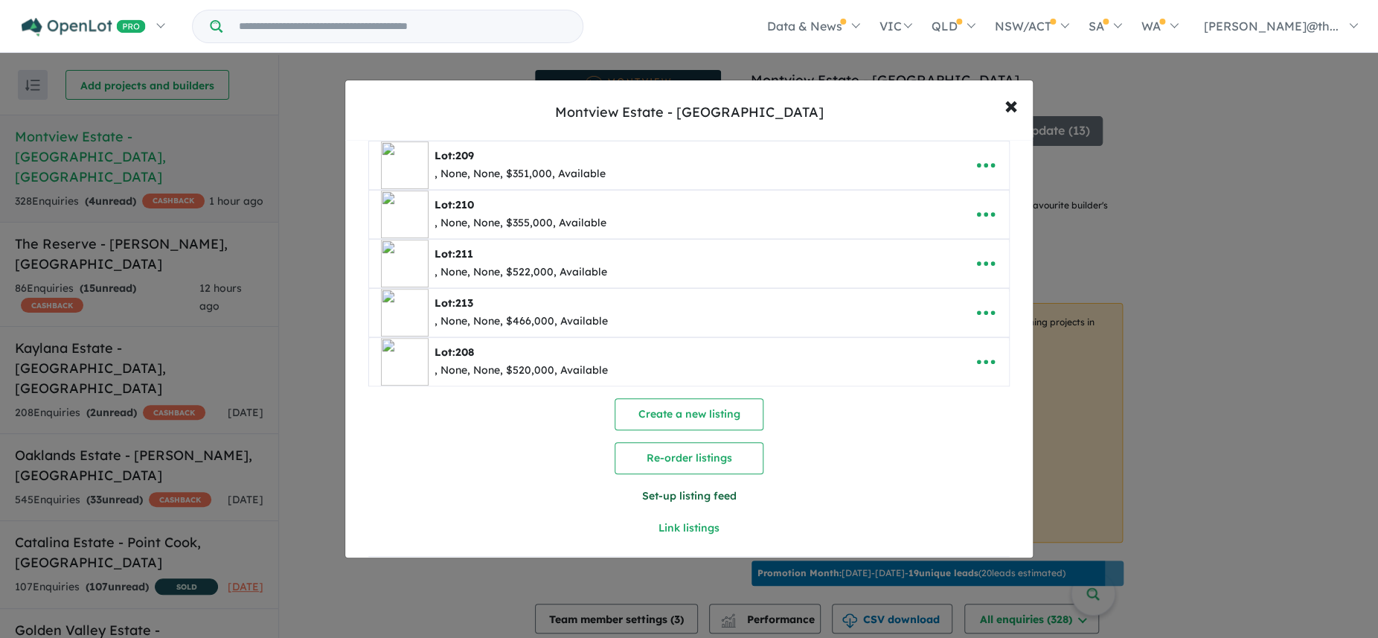
scroll to position [351, 0]
click at [718, 466] on button "Re-order listings" at bounding box center [689, 456] width 149 height 32
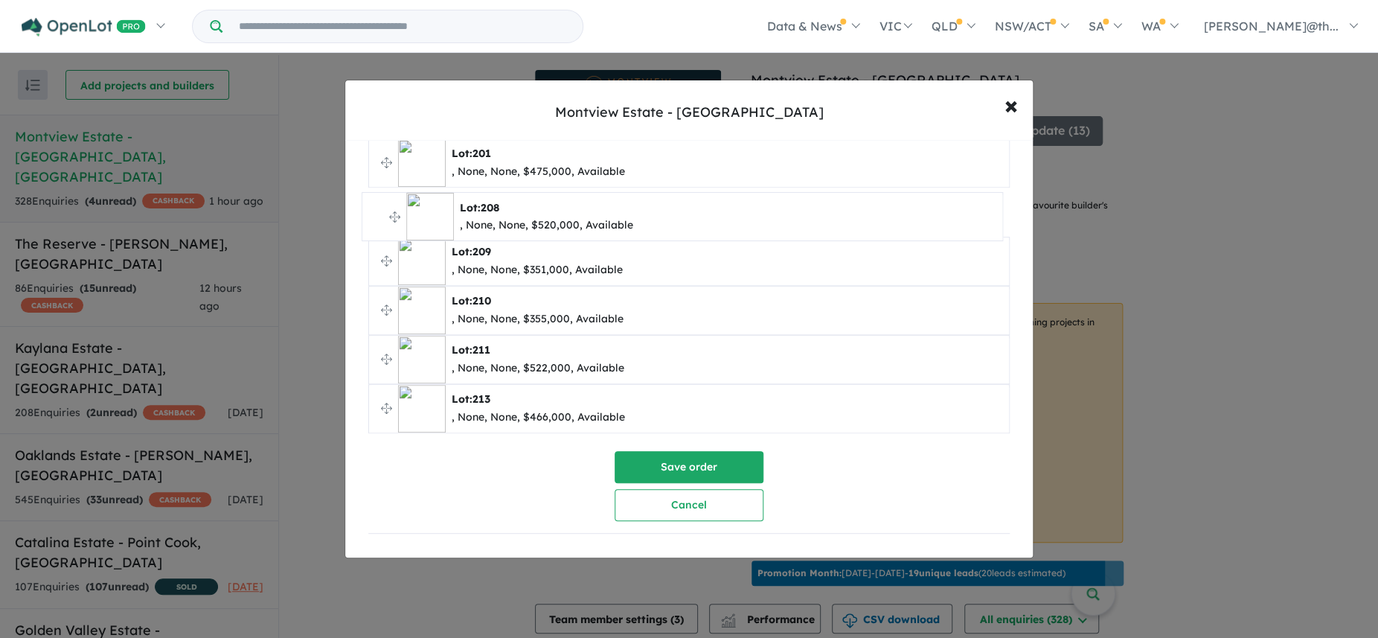
click at [379, 212] on ul "**********" at bounding box center [688, 163] width 641 height 540
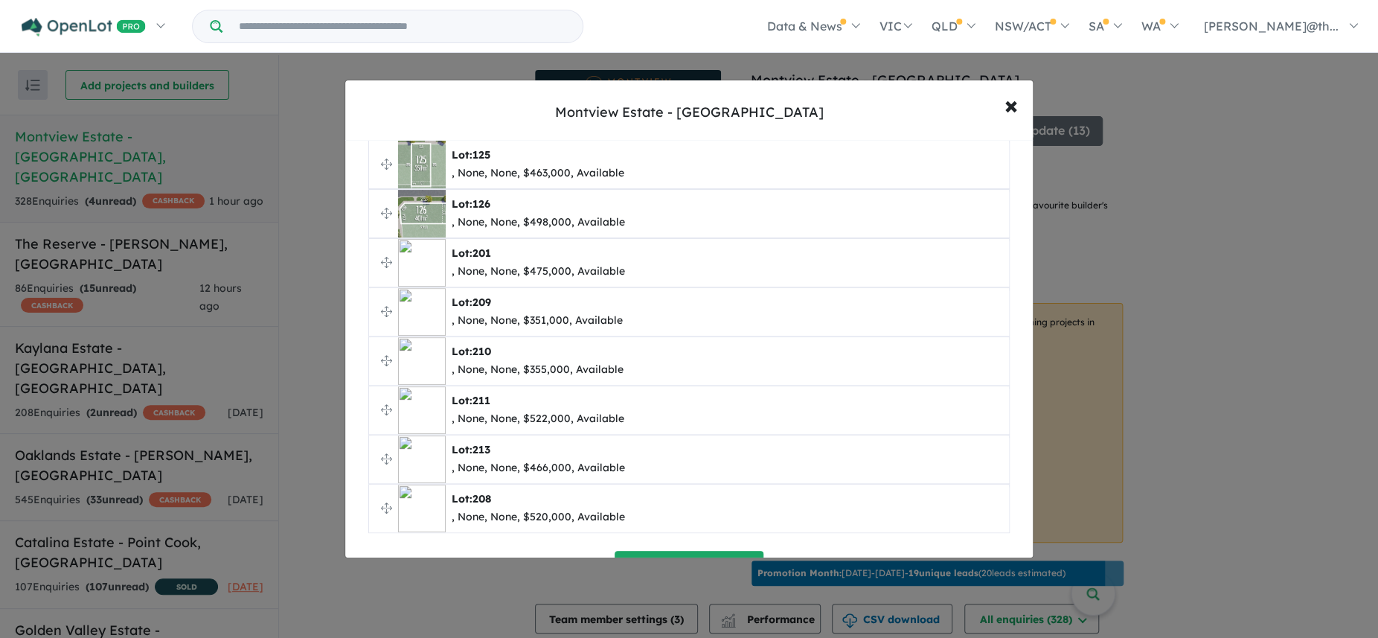
scroll to position [189, 0]
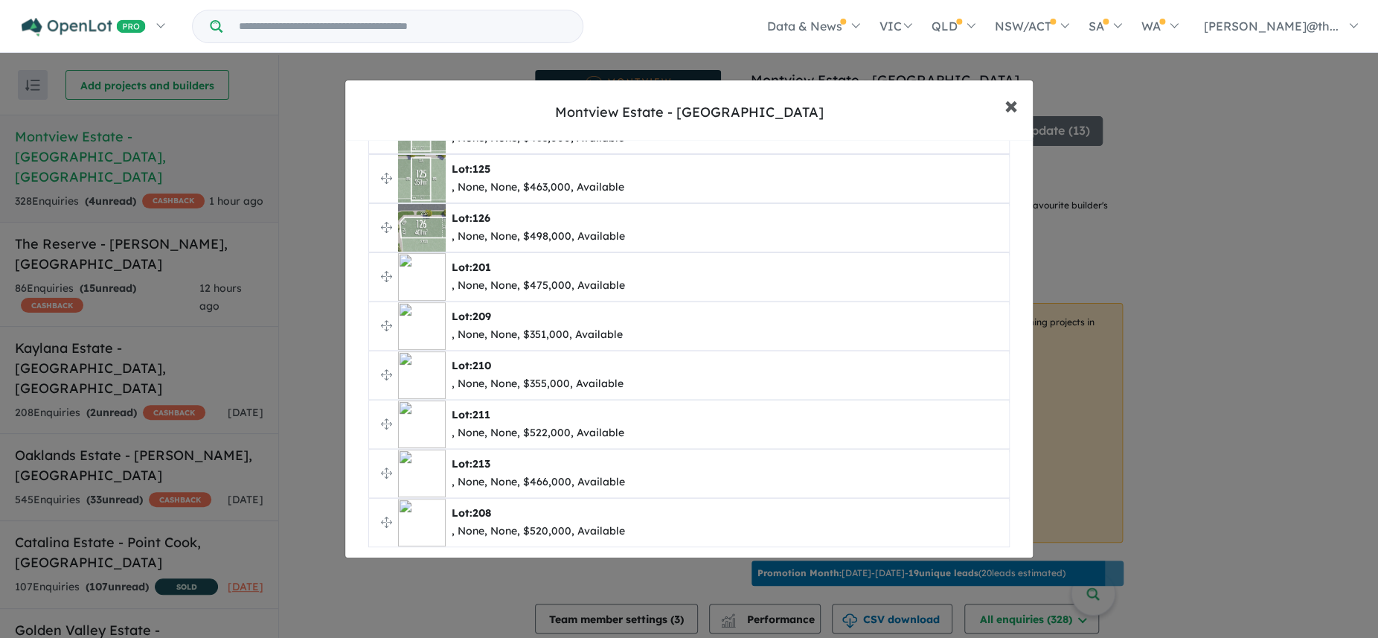
click at [1009, 109] on span "×" at bounding box center [1010, 105] width 13 height 32
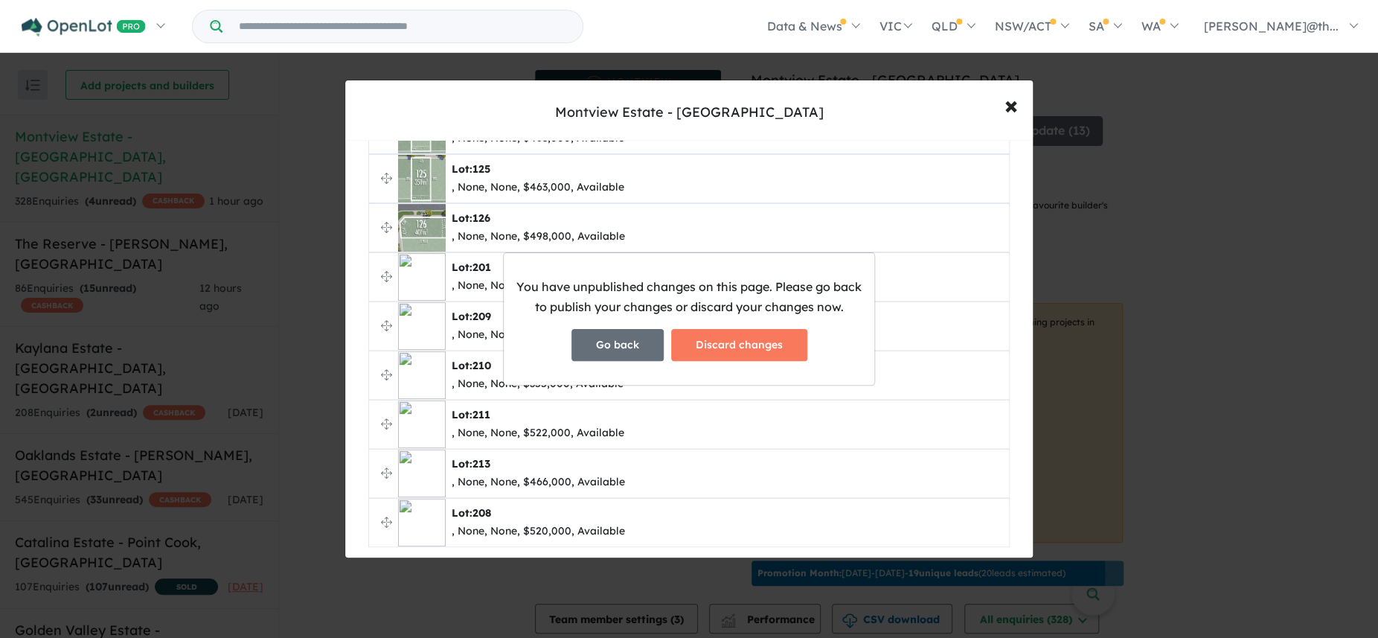
click at [613, 356] on button "Go back" at bounding box center [617, 345] width 92 height 32
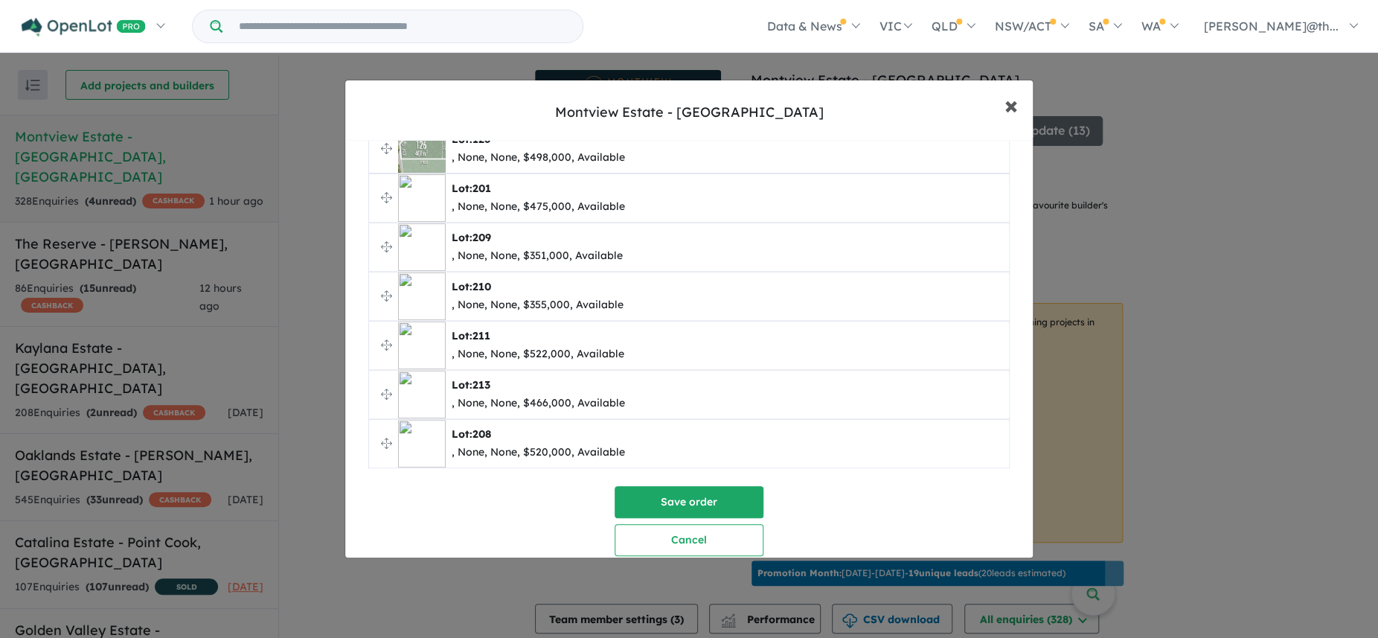
scroll to position [304, 0]
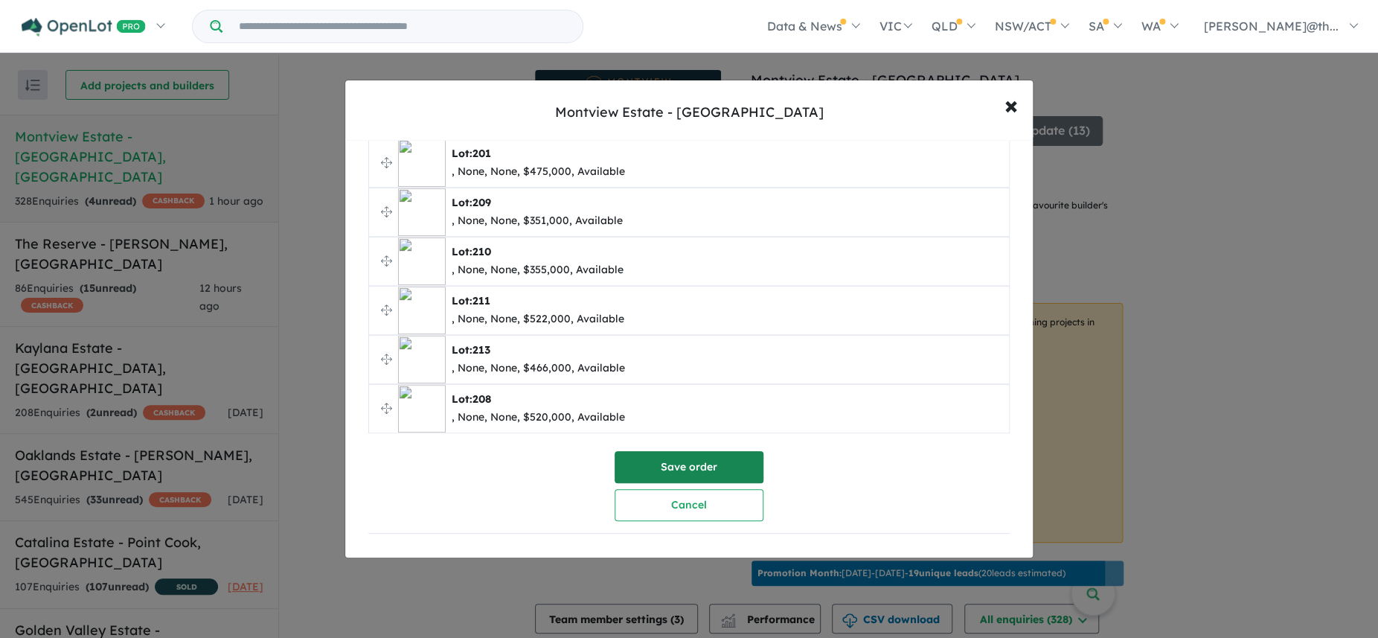
click at [699, 470] on button "Save order" at bounding box center [689, 467] width 149 height 32
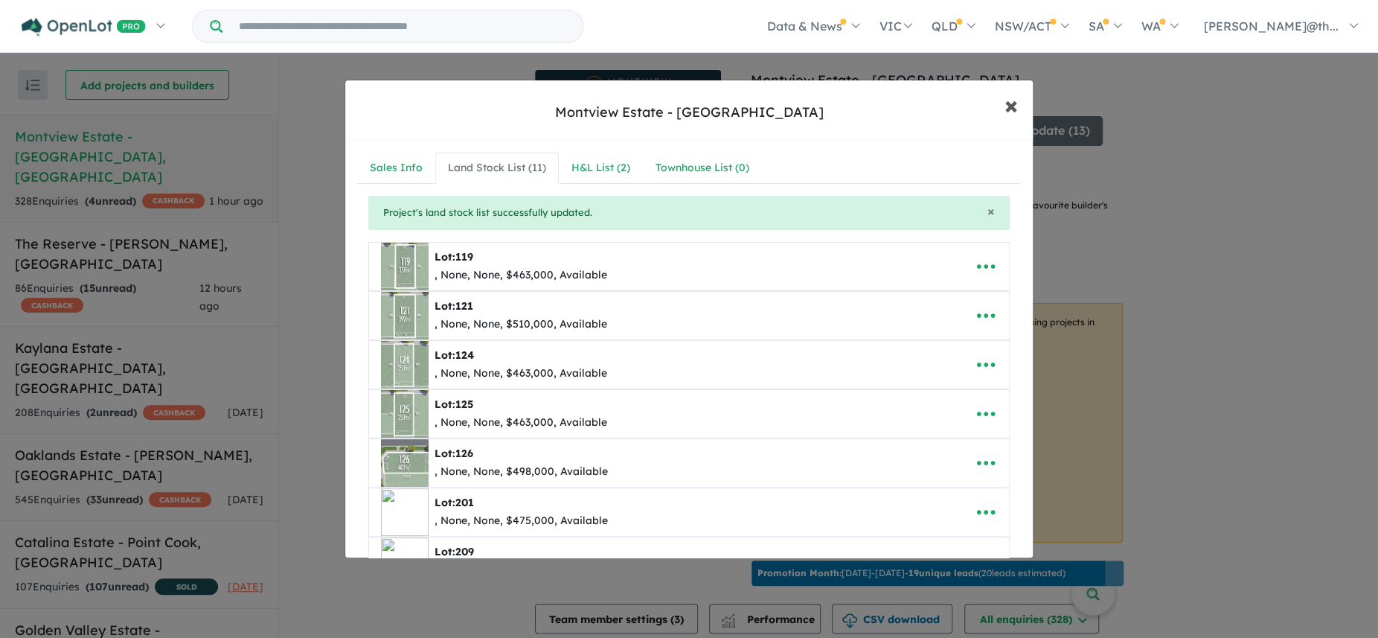
scroll to position [0, 0]
click at [1010, 106] on span "×" at bounding box center [1010, 105] width 13 height 32
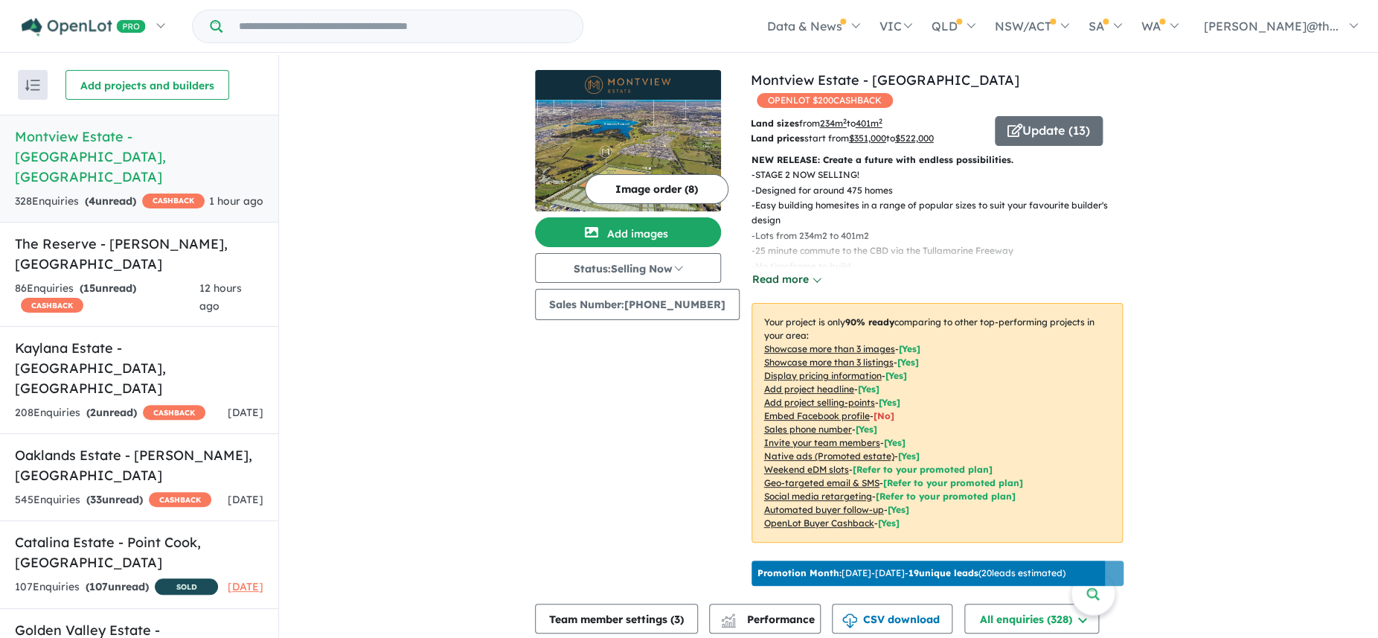
click at [791, 271] on button "Read more" at bounding box center [786, 279] width 70 height 17
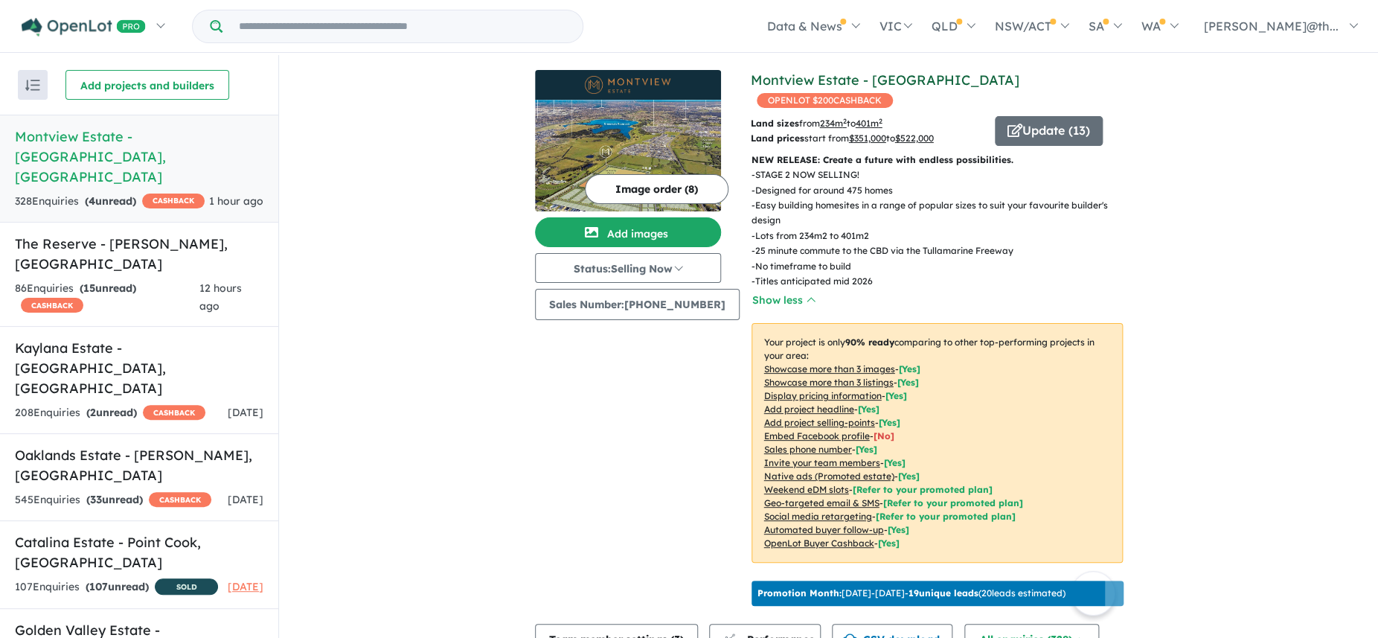
click at [862, 83] on link "Montview Estate - [GEOGRAPHIC_DATA]" at bounding box center [885, 79] width 269 height 17
click at [1024, 116] on button "Update ( 13 )" at bounding box center [1049, 131] width 108 height 30
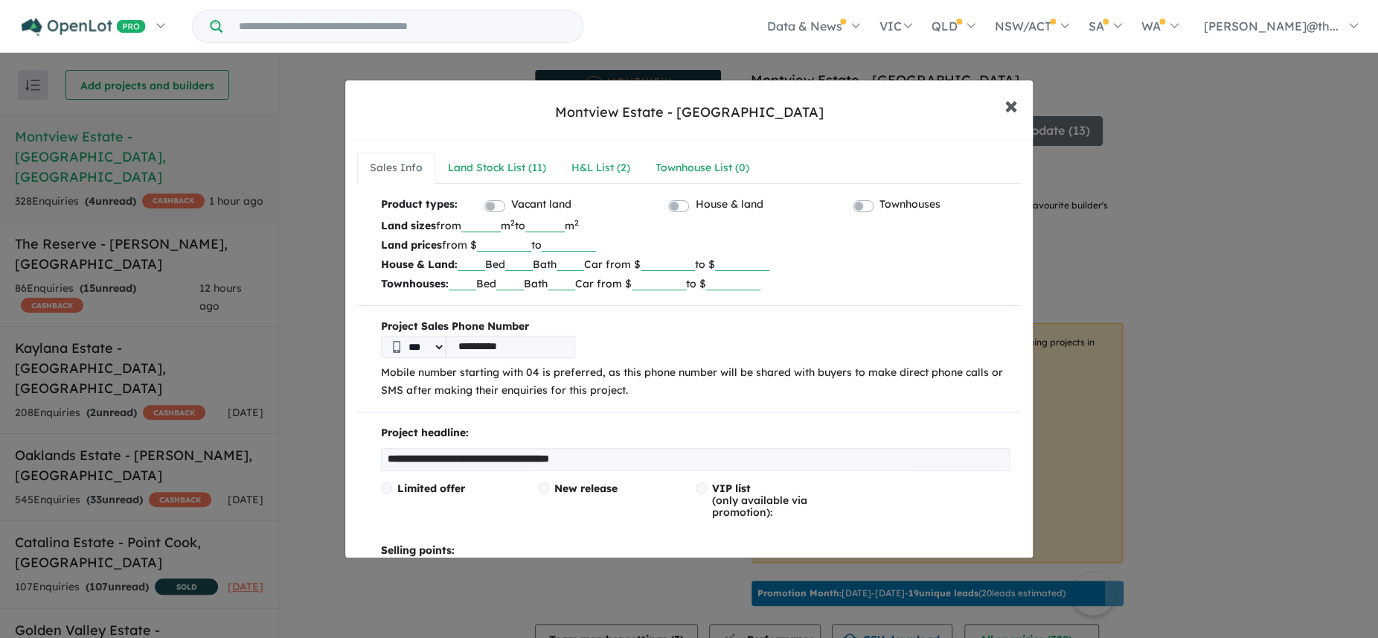
click at [1015, 112] on span "×" at bounding box center [1010, 105] width 13 height 32
